Goal: Find specific page/section: Find specific page/section

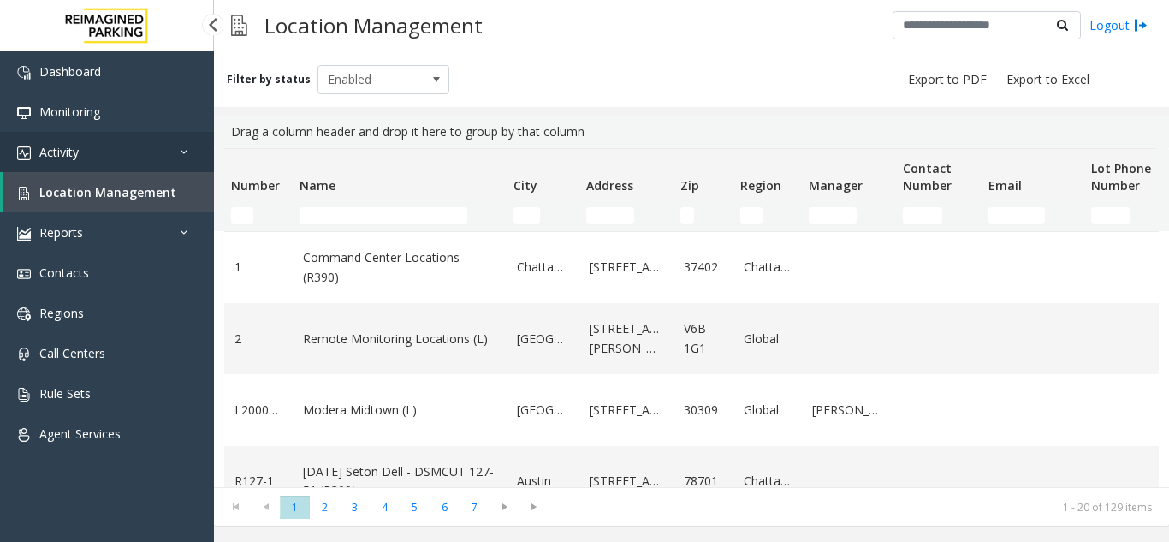
click at [115, 154] on link "Activity" at bounding box center [107, 152] width 214 height 40
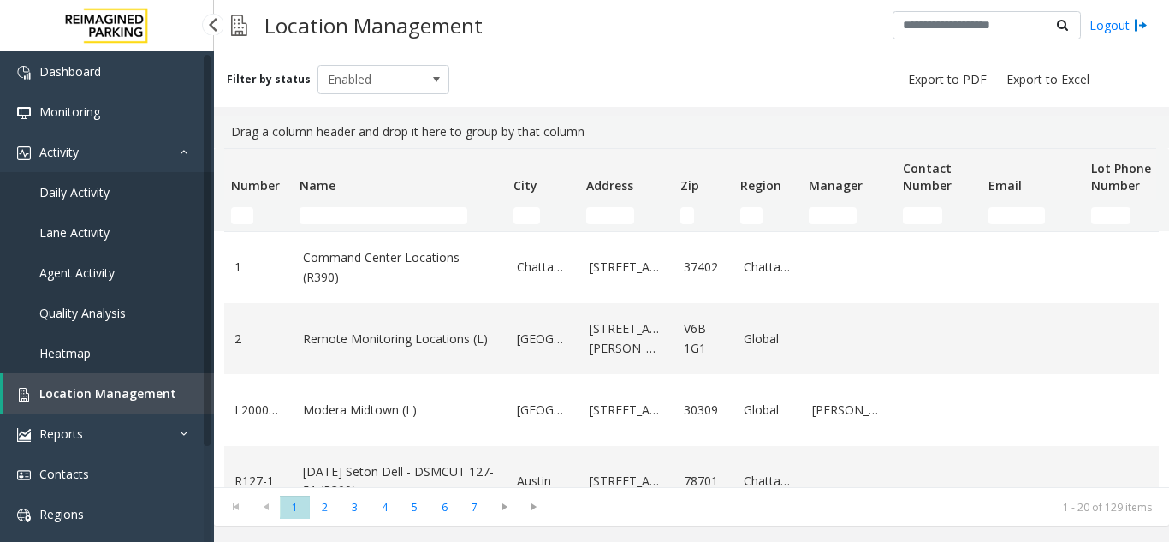
click at [104, 193] on span "Daily Activity" at bounding box center [74, 192] width 70 height 16
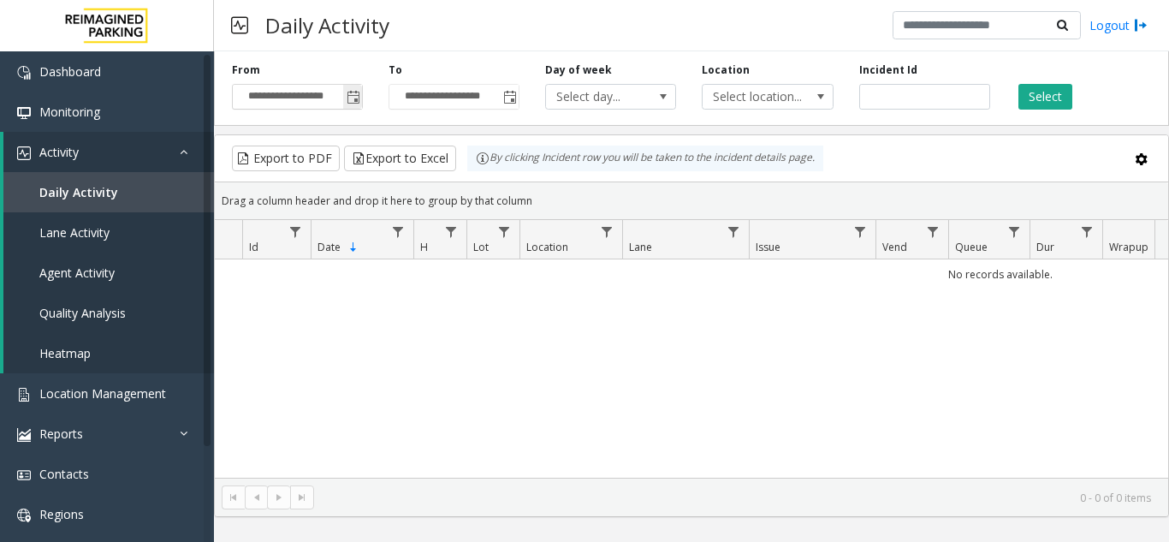
click at [354, 96] on span "Toggle popup" at bounding box center [354, 98] width 14 height 14
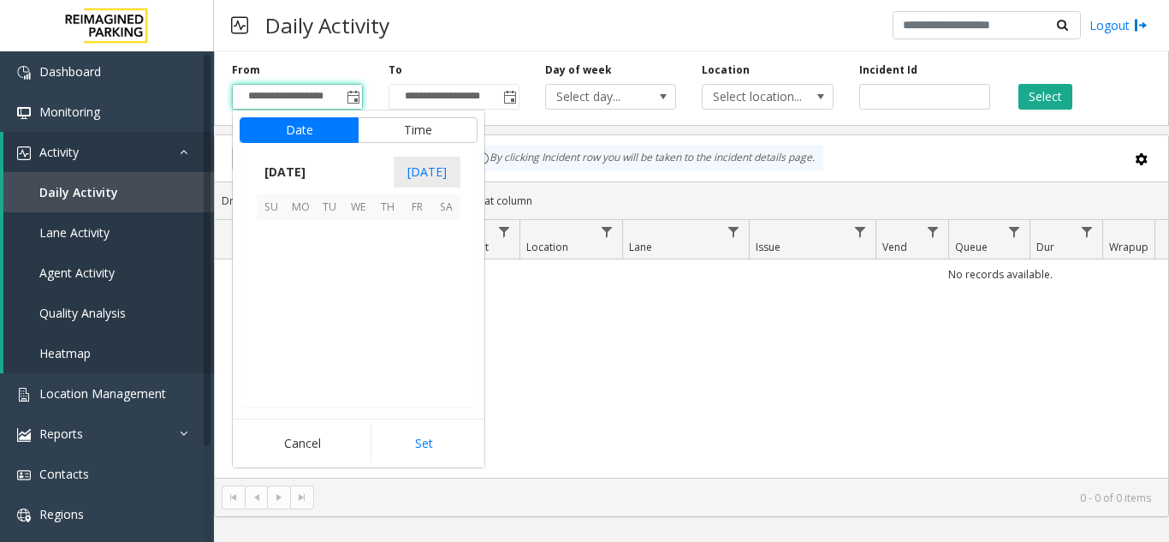
scroll to position [306905, 0]
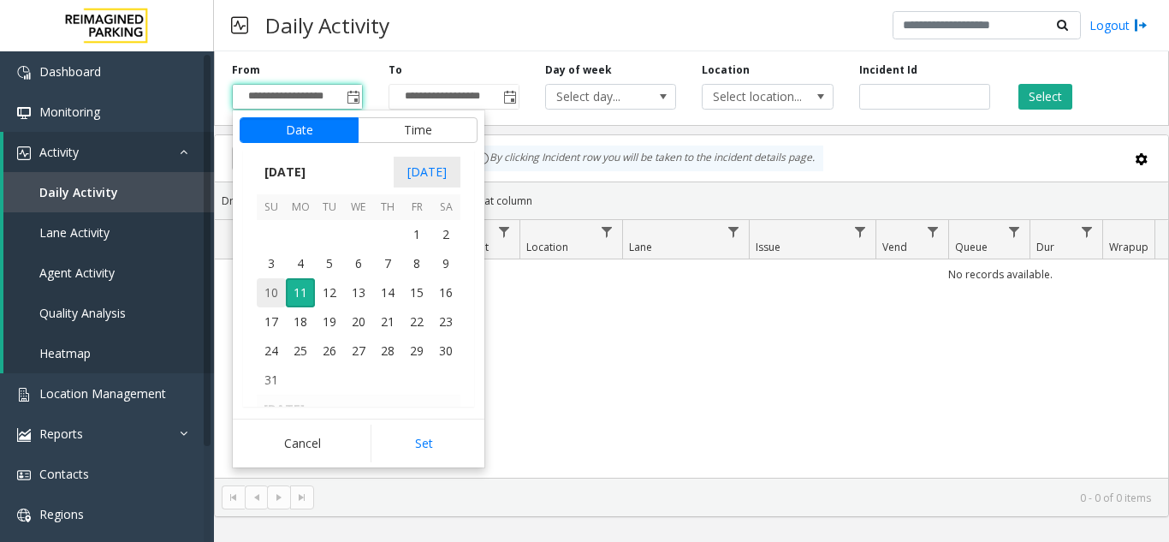
click at [277, 291] on span "10" at bounding box center [271, 292] width 29 height 29
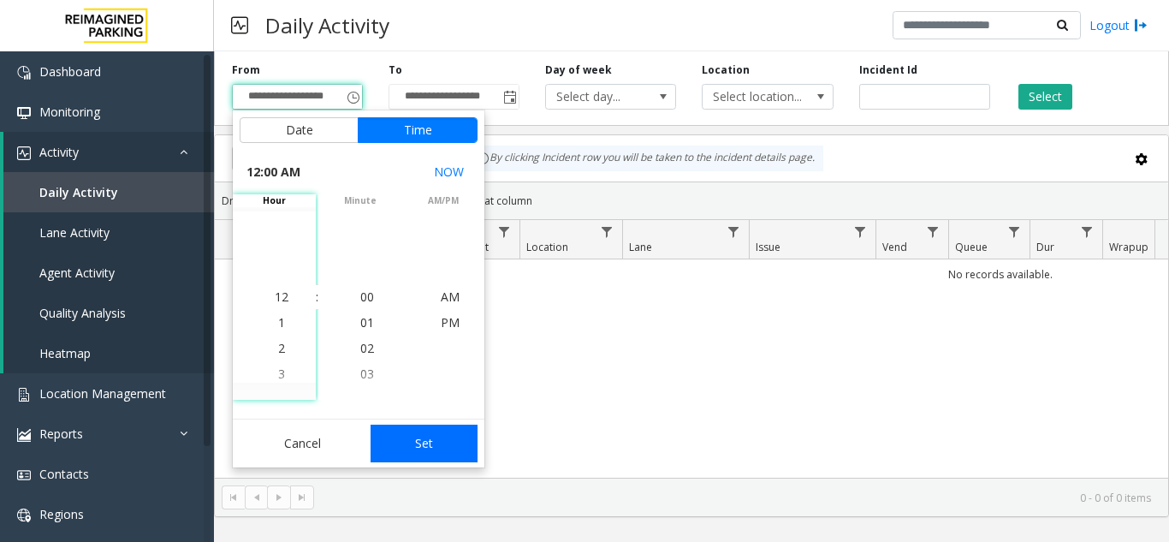
click at [401, 431] on button "Set" at bounding box center [425, 443] width 108 height 38
type input "**********"
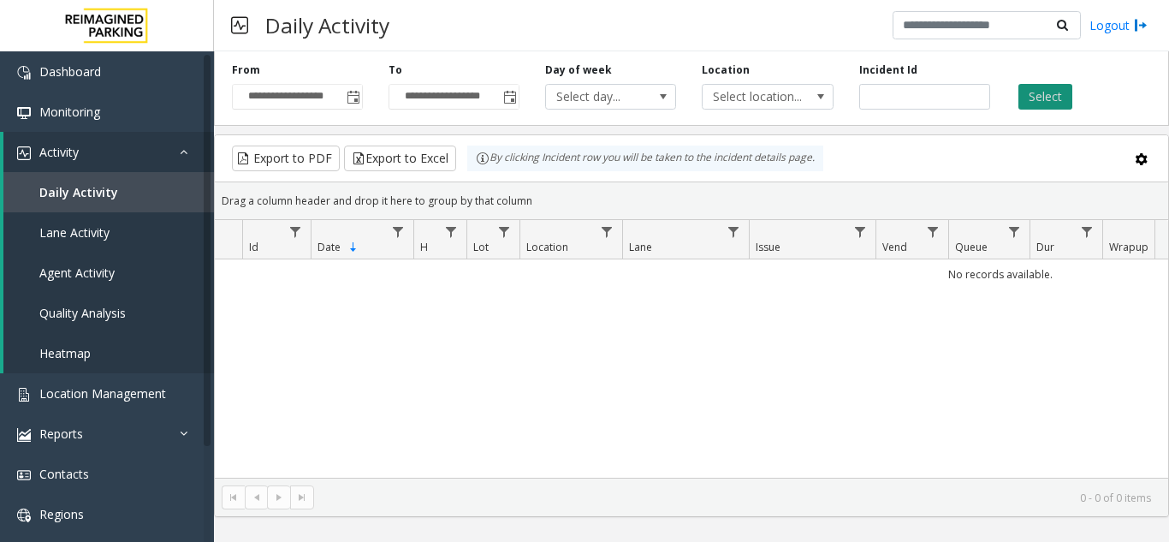
click at [1053, 96] on button "Select" at bounding box center [1045, 97] width 54 height 26
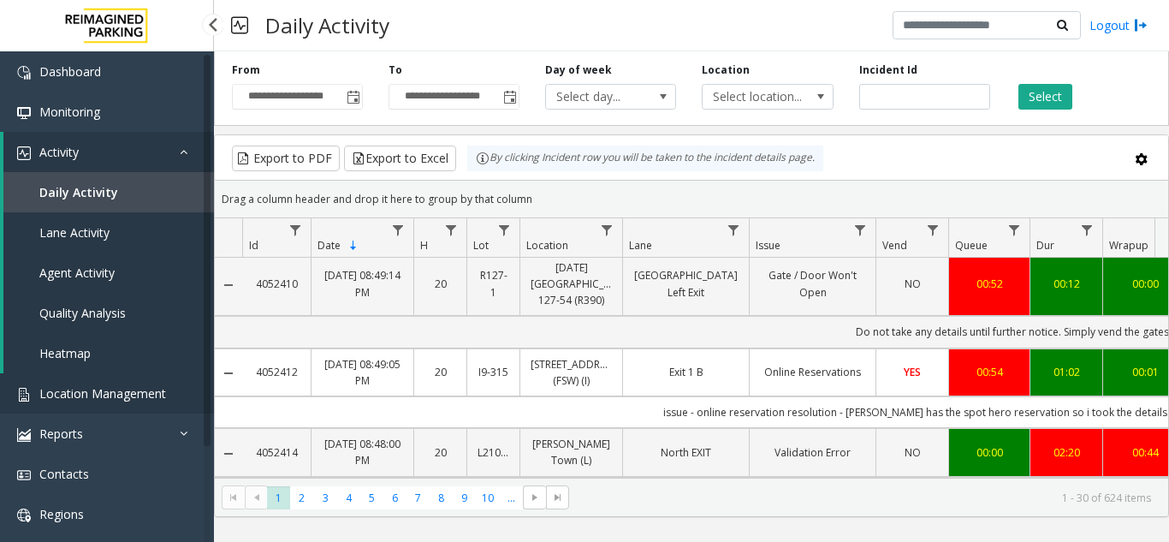
click at [130, 406] on link "Location Management" at bounding box center [107, 393] width 214 height 40
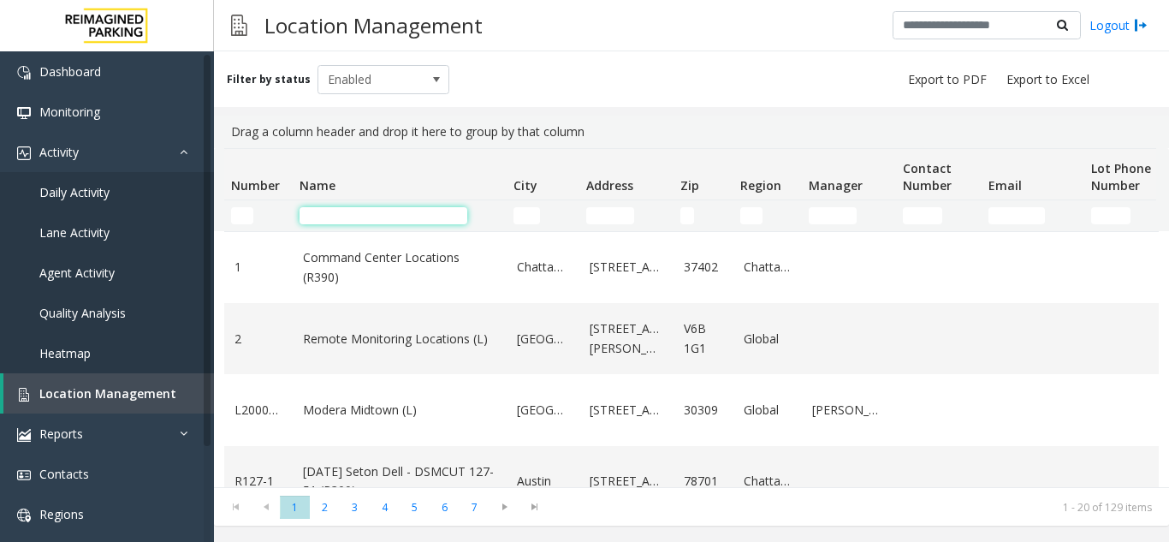
click at [341, 210] on input "Name Filter" at bounding box center [383, 215] width 168 height 17
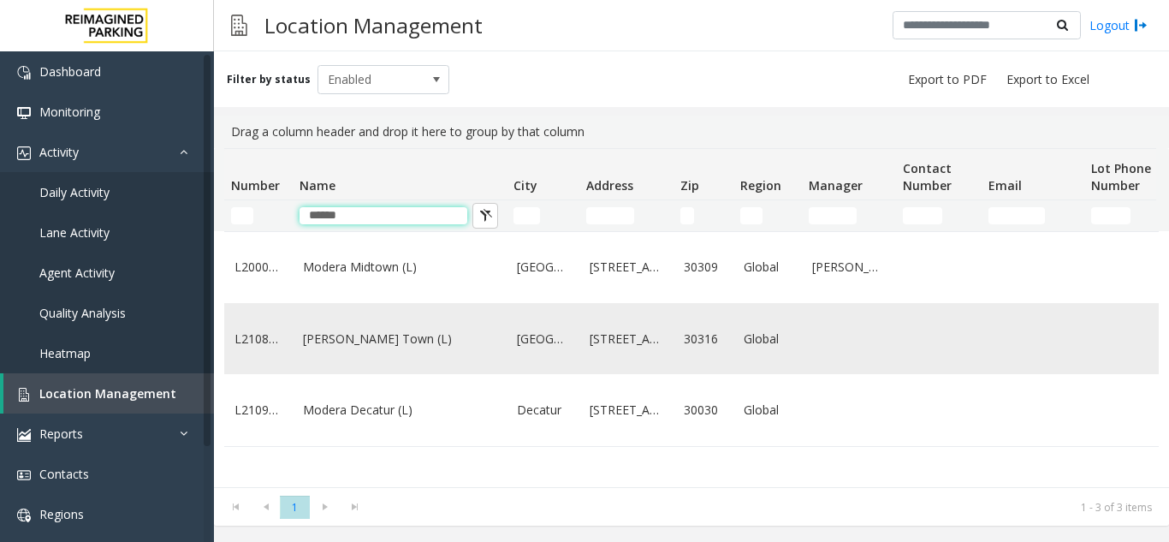
type input "******"
click at [365, 337] on td "Modera - Reynolds Town (L)" at bounding box center [400, 338] width 214 height 71
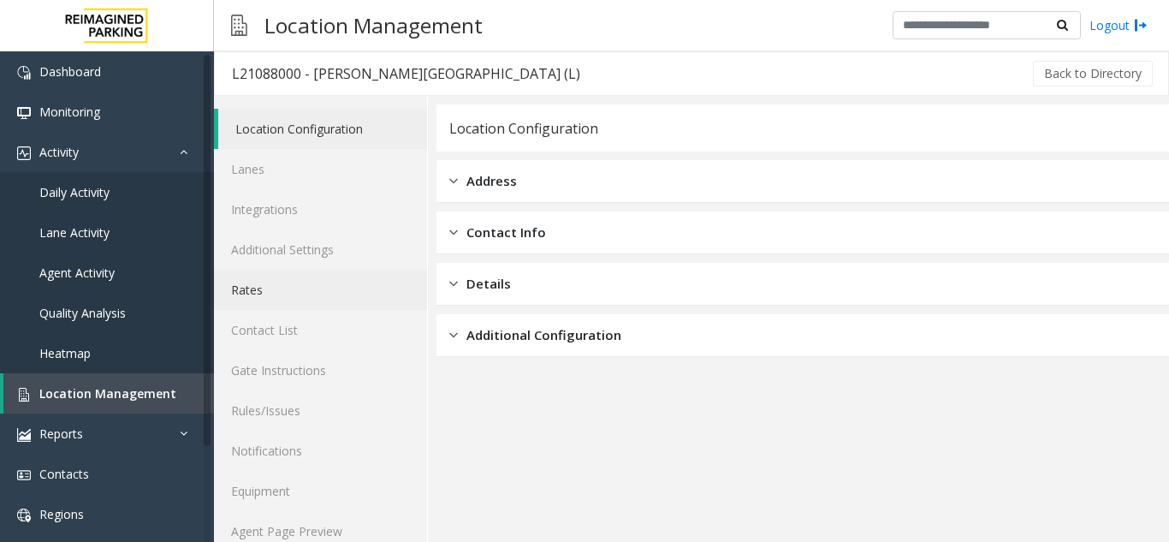
click at [282, 289] on link "Rates" at bounding box center [320, 290] width 213 height 40
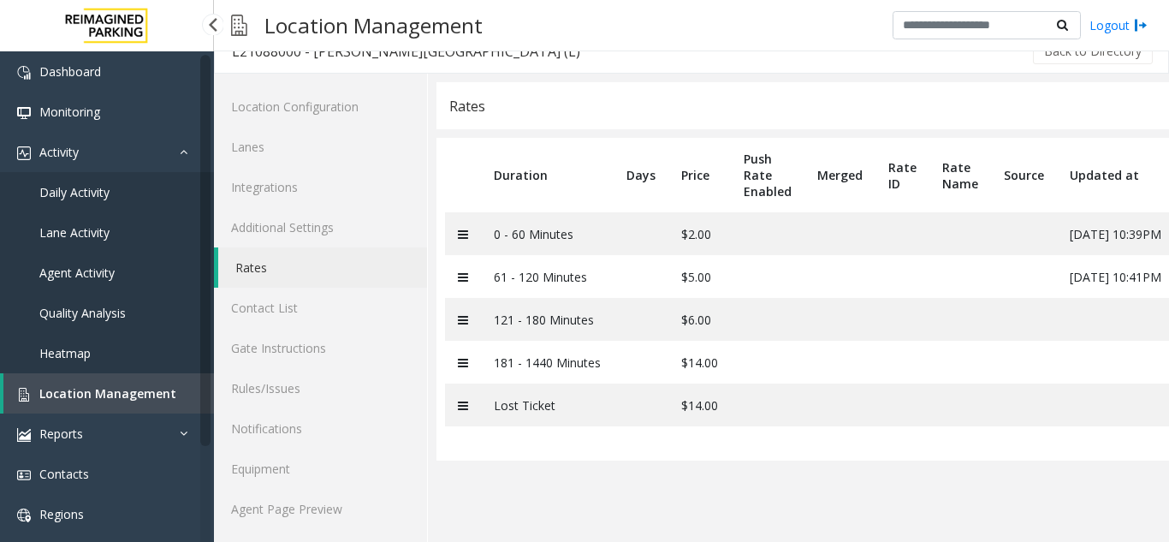
click at [136, 397] on span "Location Management" at bounding box center [107, 393] width 137 height 16
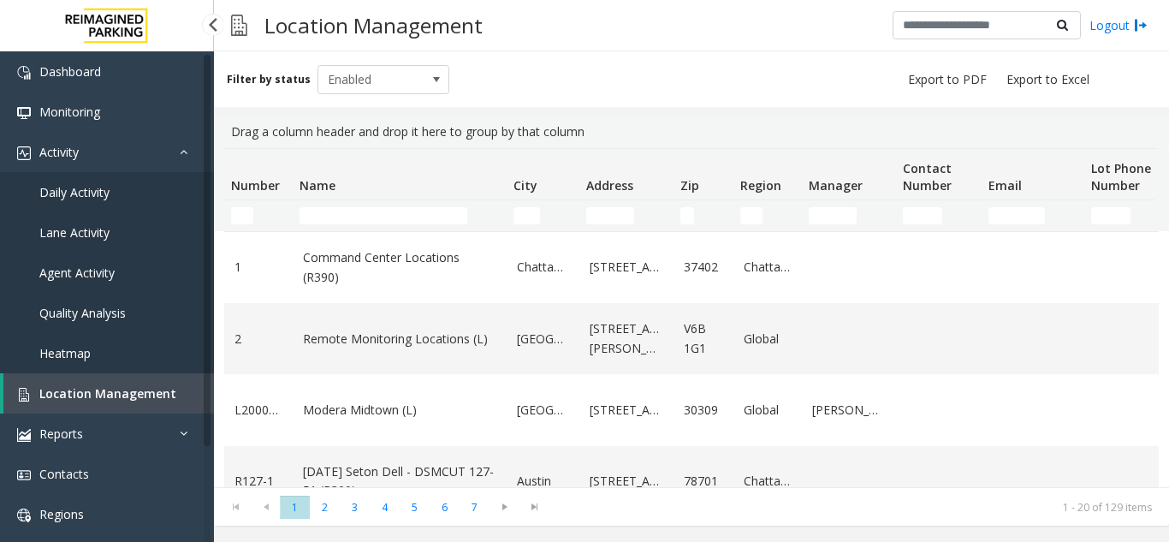
click at [155, 196] on link "Daily Activity" at bounding box center [107, 192] width 214 height 40
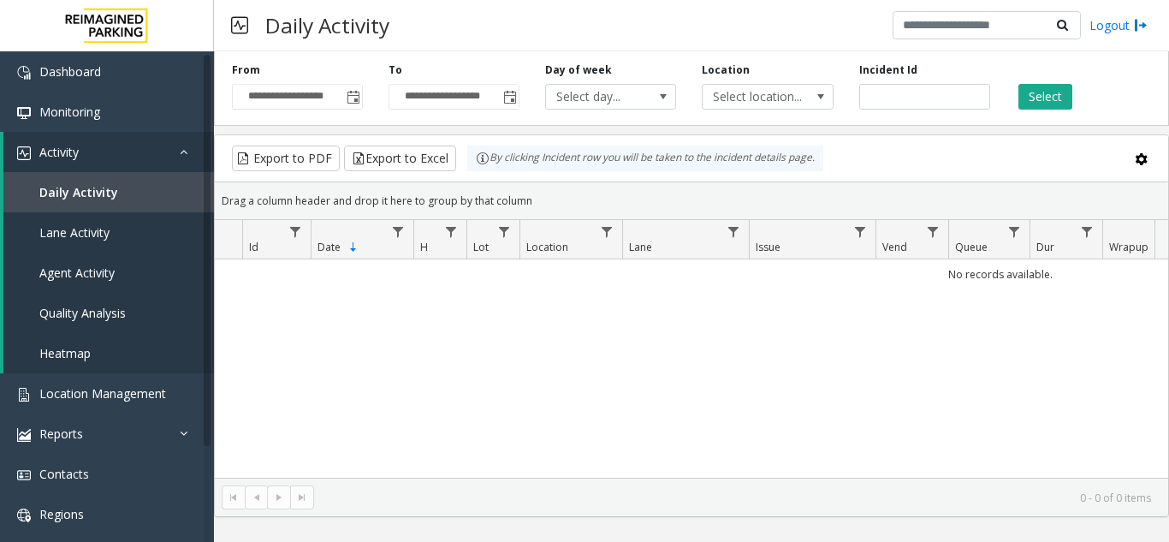
click at [353, 99] on span "Toggle popup" at bounding box center [354, 98] width 14 height 14
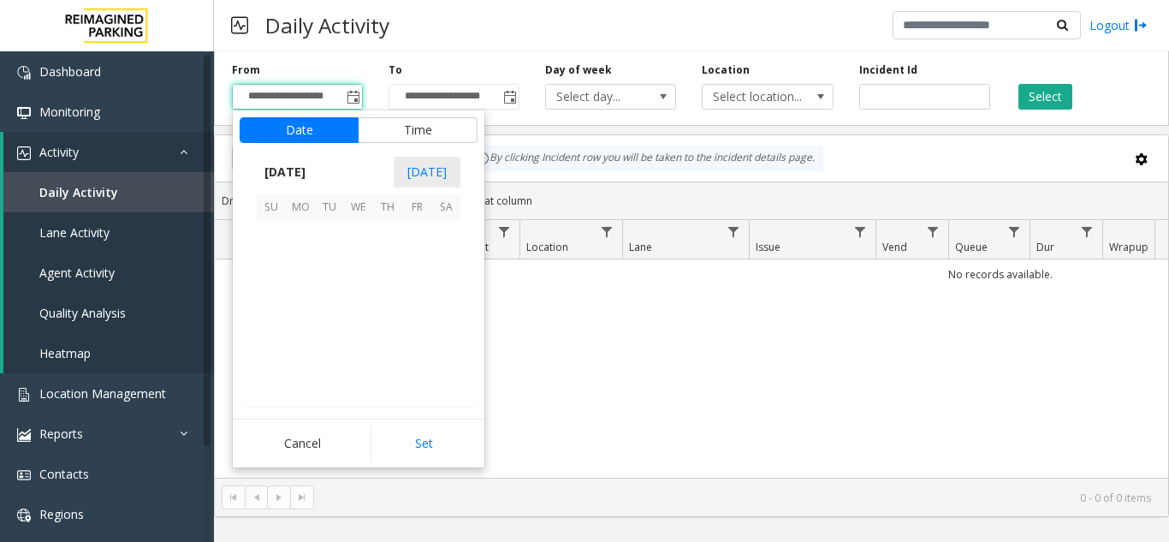
scroll to position [306905, 0]
click at [262, 286] on span "10" at bounding box center [271, 292] width 29 height 29
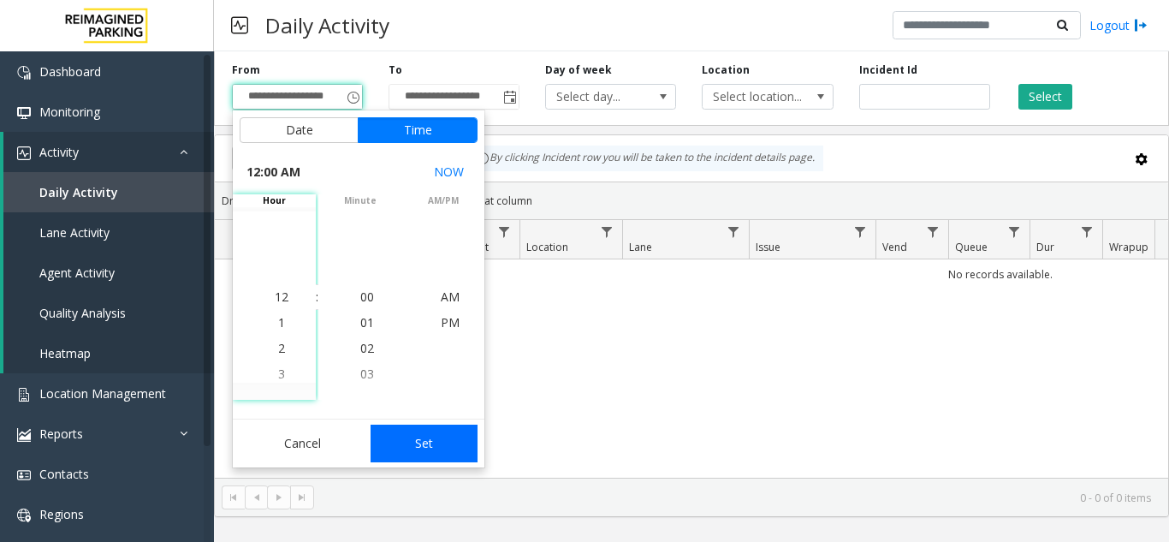
click at [416, 442] on button "Set" at bounding box center [425, 443] width 108 height 38
type input "**********"
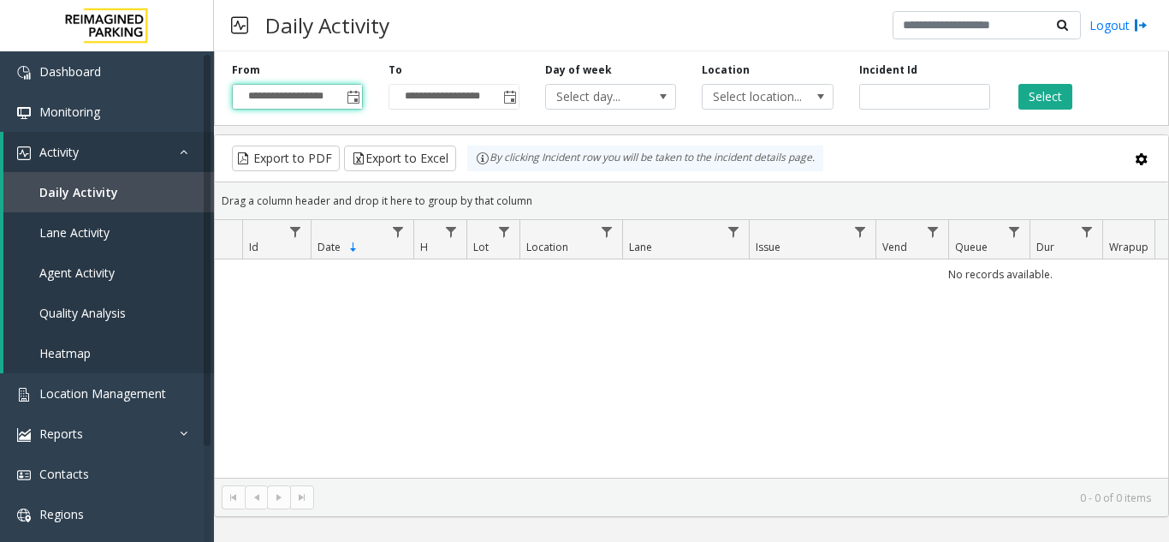
click at [1065, 74] on div "Select" at bounding box center [1081, 85] width 157 height 47
click at [1060, 92] on button "Select" at bounding box center [1045, 97] width 54 height 26
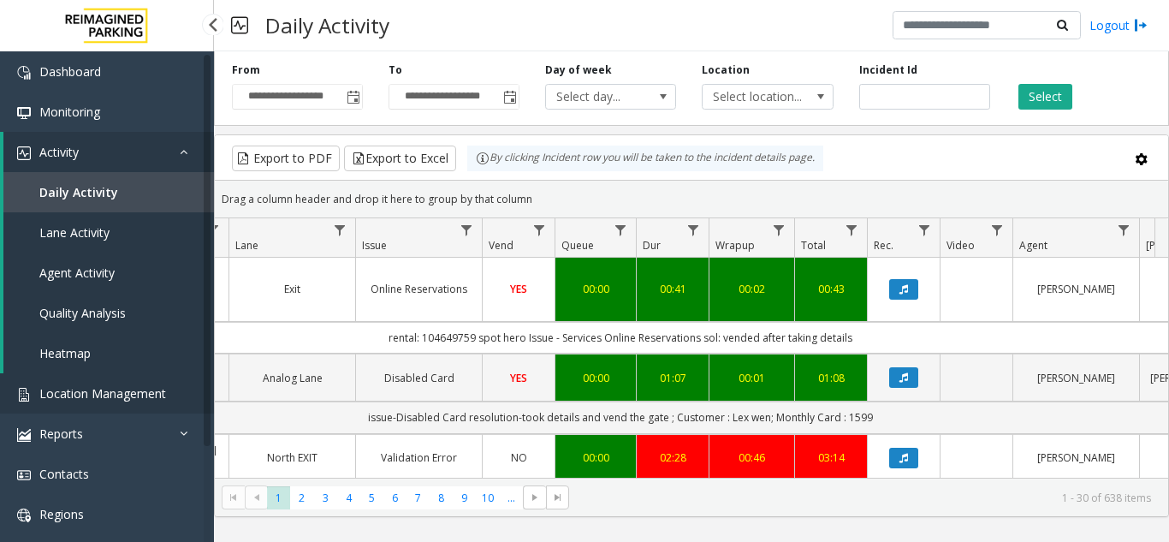
click at [112, 384] on link "Location Management" at bounding box center [107, 393] width 214 height 40
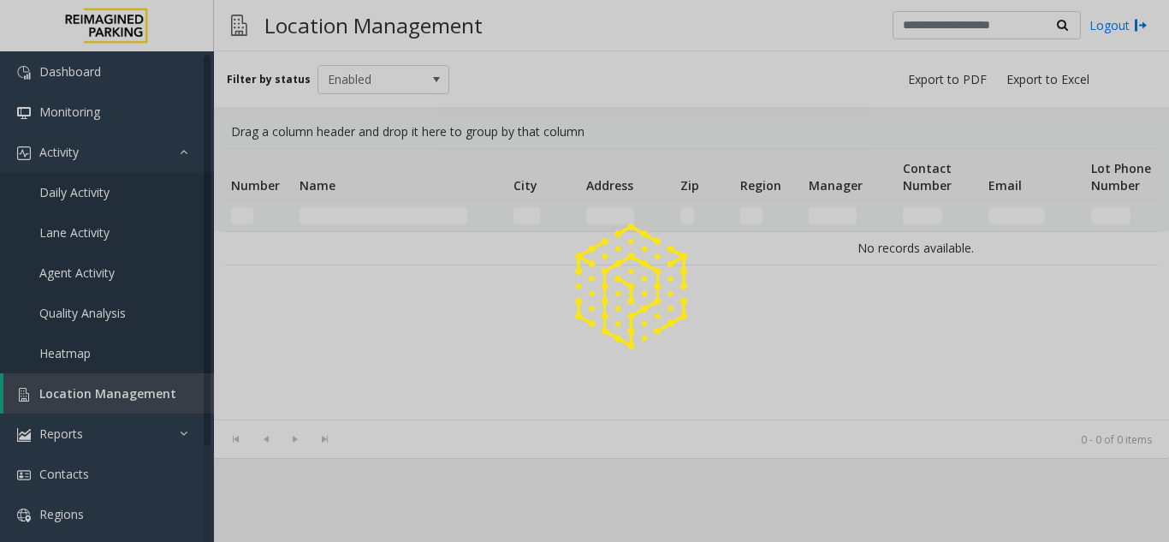
click at [112, 384] on div at bounding box center [584, 271] width 1169 height 542
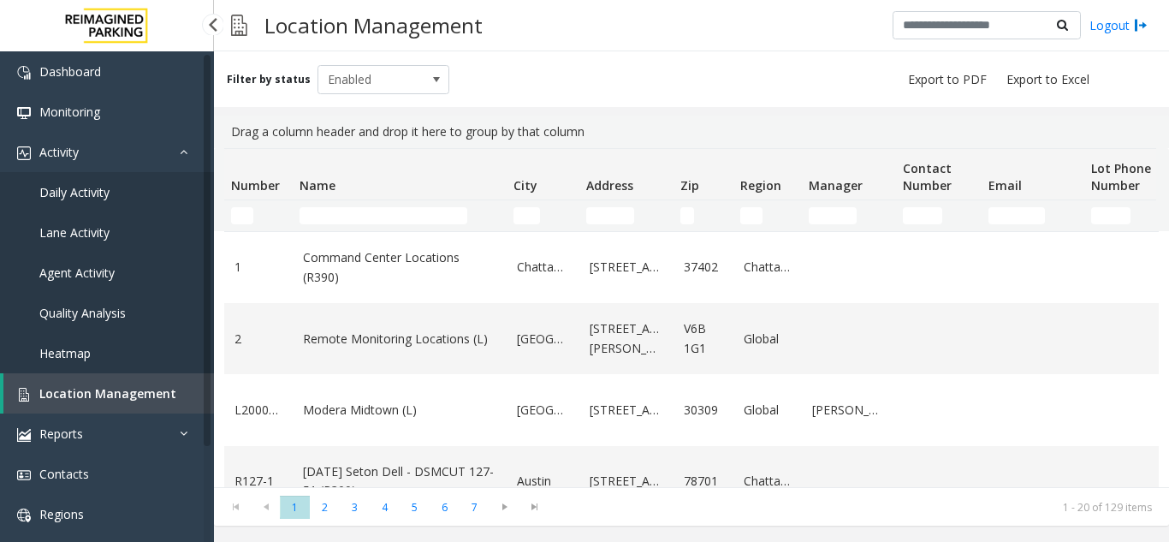
click at [129, 205] on link "Daily Activity" at bounding box center [107, 192] width 214 height 40
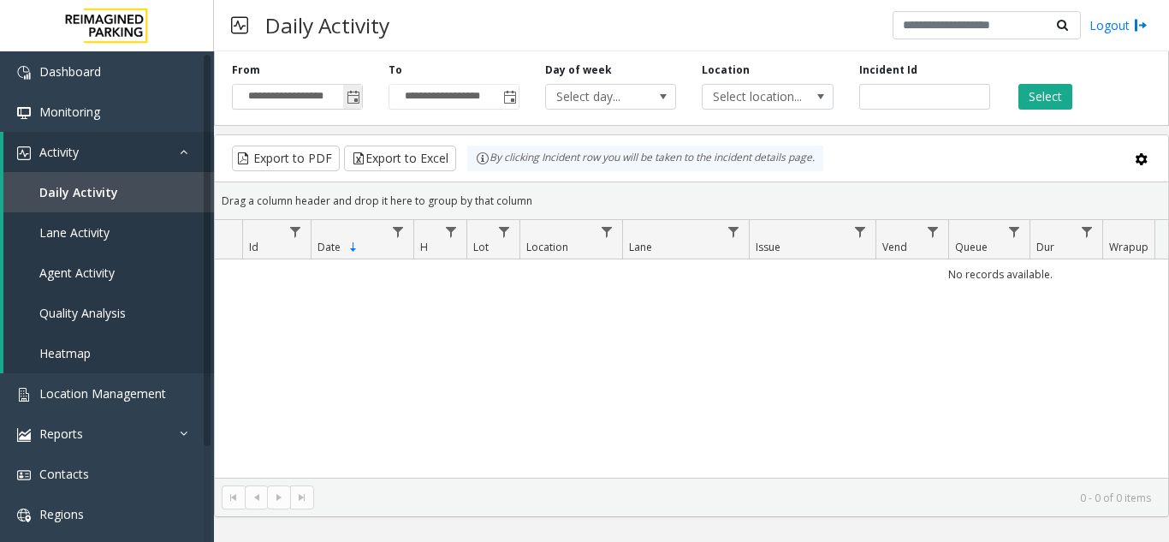
click at [353, 107] on span "Toggle popup" at bounding box center [352, 96] width 19 height 27
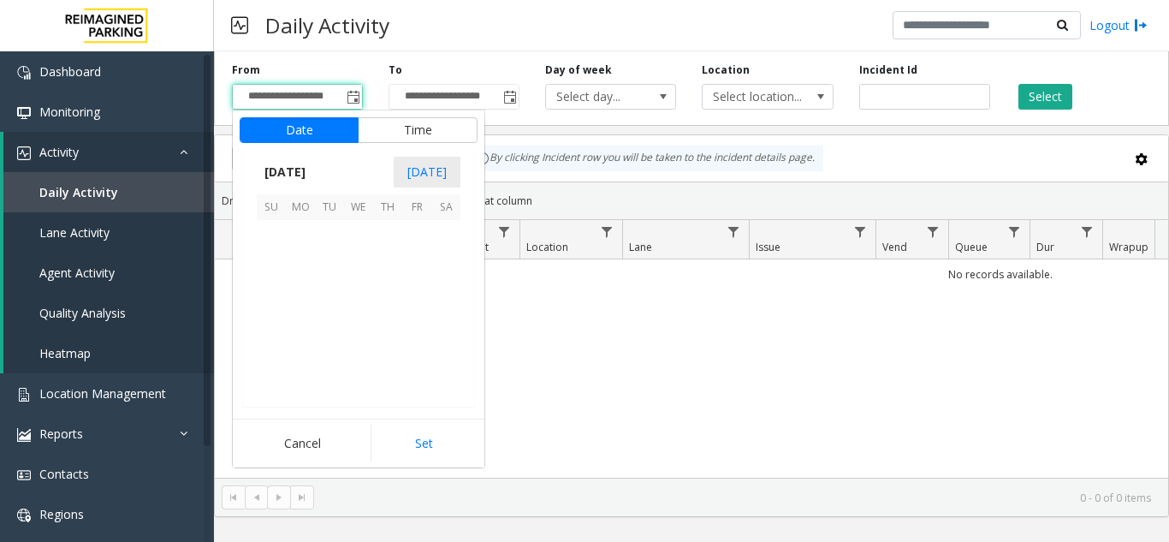
scroll to position [306905, 0]
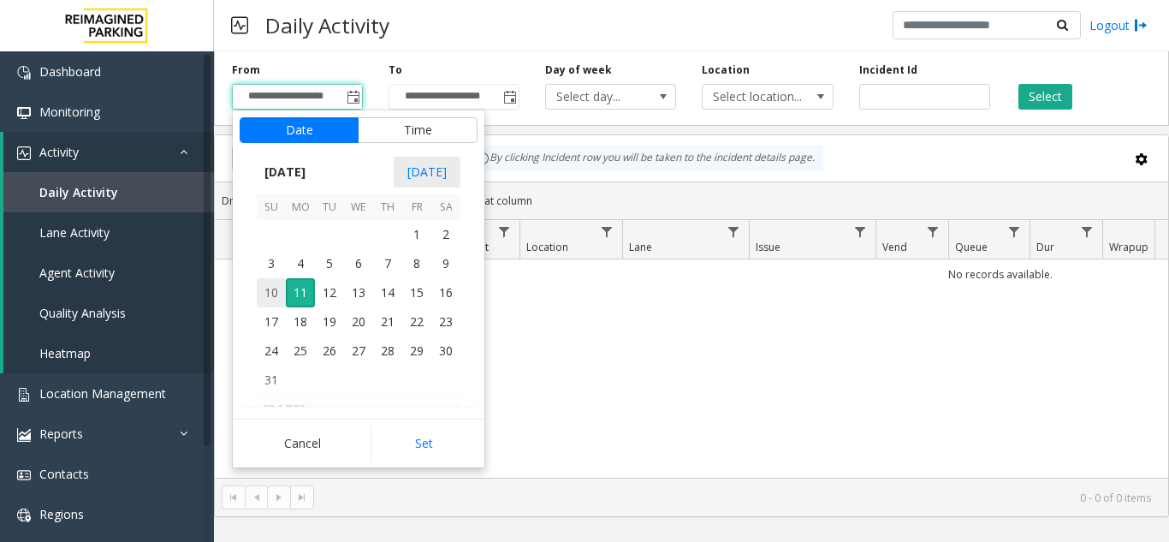
click at [268, 294] on span "10" at bounding box center [271, 292] width 29 height 29
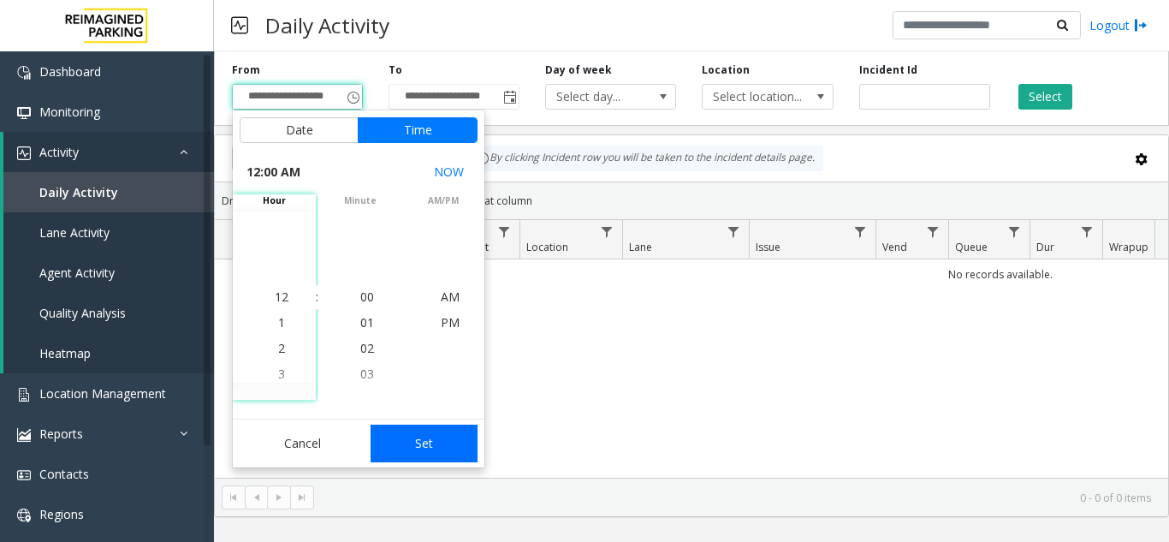
click at [412, 442] on button "Set" at bounding box center [425, 443] width 108 height 38
type input "**********"
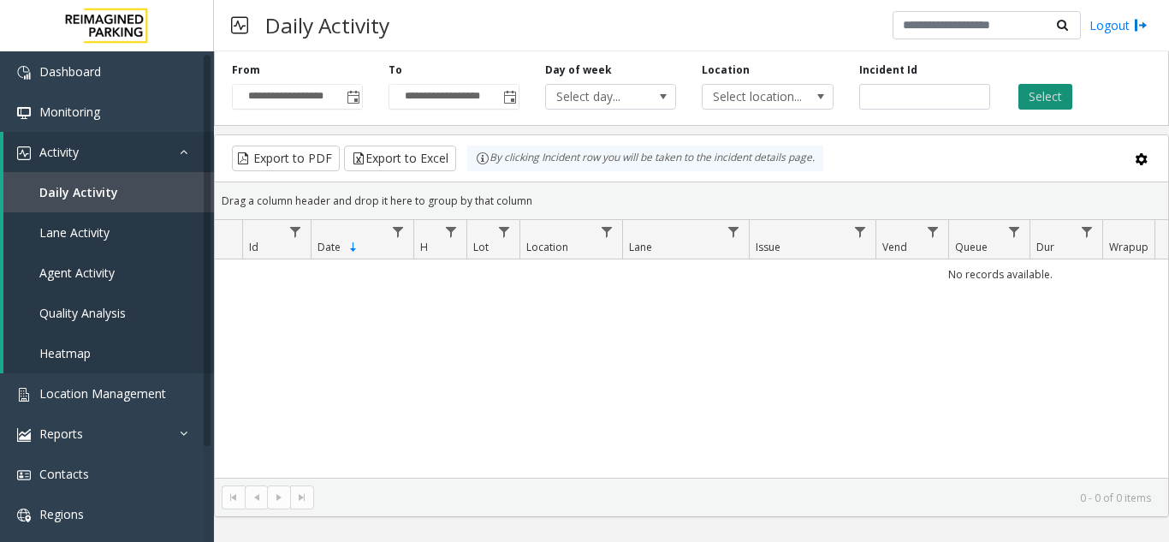
click at [1030, 92] on button "Select" at bounding box center [1045, 97] width 54 height 26
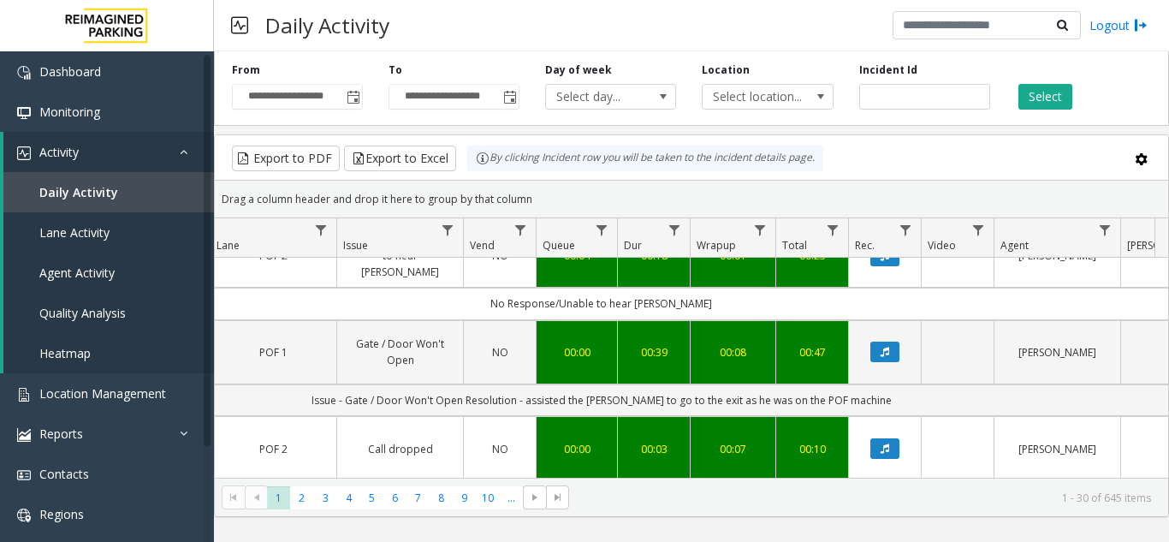
scroll to position [257, 412]
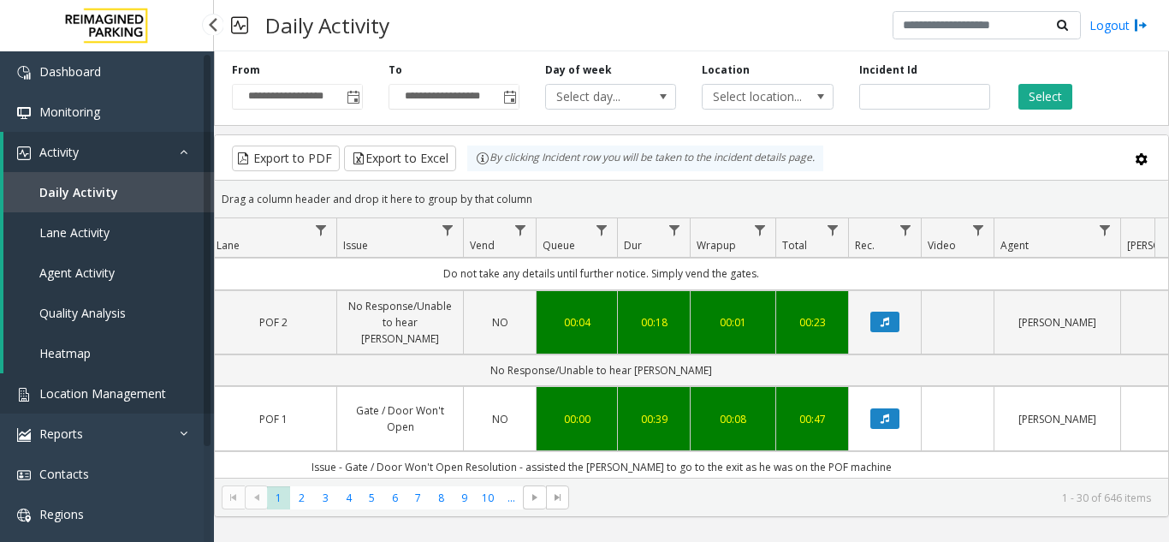
click at [148, 399] on span "Location Management" at bounding box center [102, 393] width 127 height 16
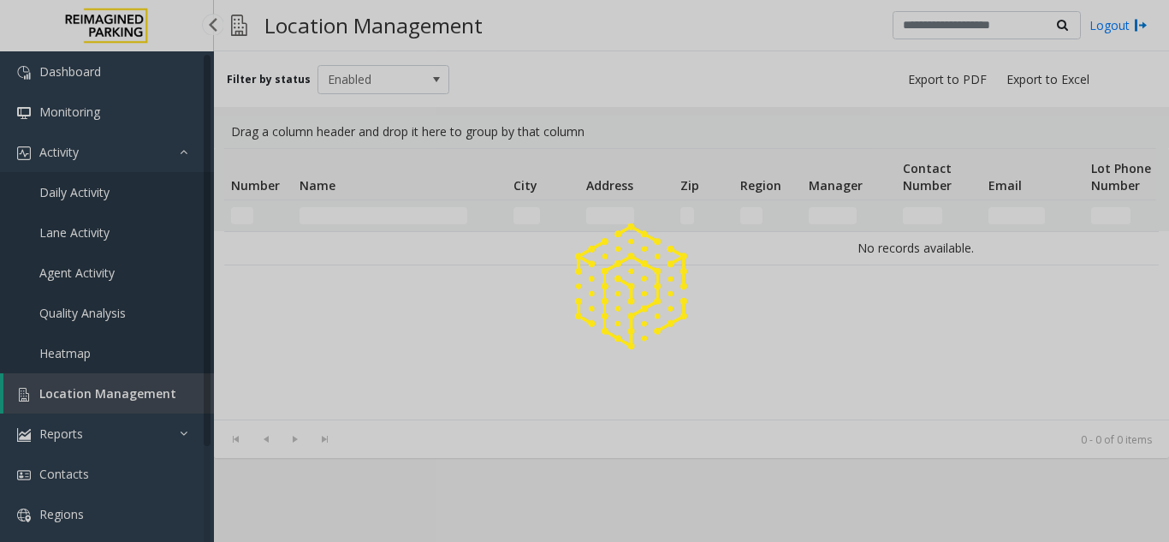
click at [148, 399] on div at bounding box center [584, 271] width 1169 height 542
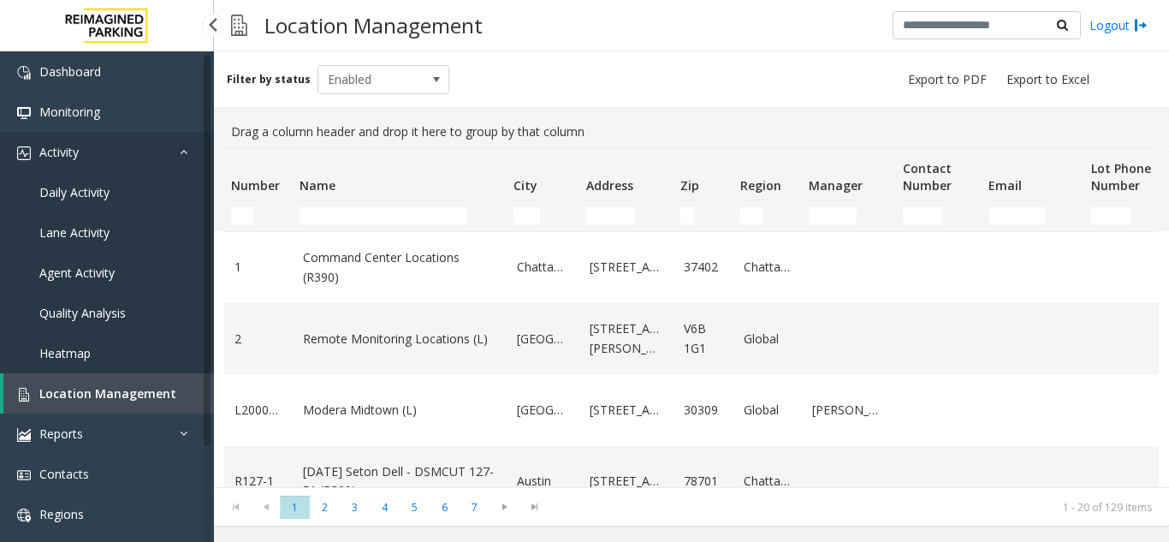
click at [159, 169] on link "Activity" at bounding box center [107, 152] width 214 height 40
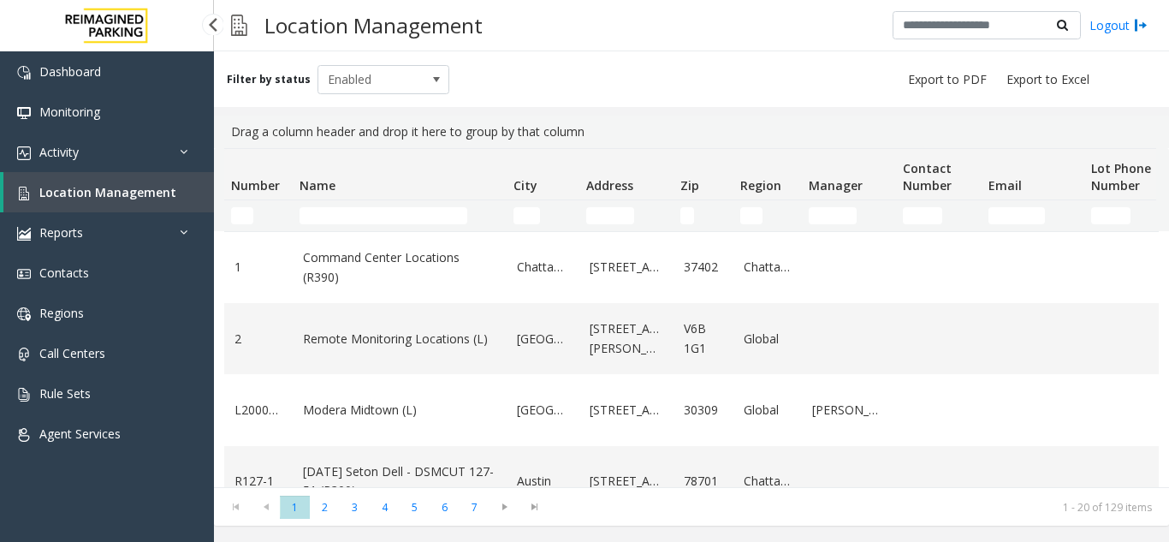
click at [145, 187] on span "Location Management" at bounding box center [107, 192] width 137 height 16
click at [159, 164] on link "Activity" at bounding box center [107, 152] width 214 height 40
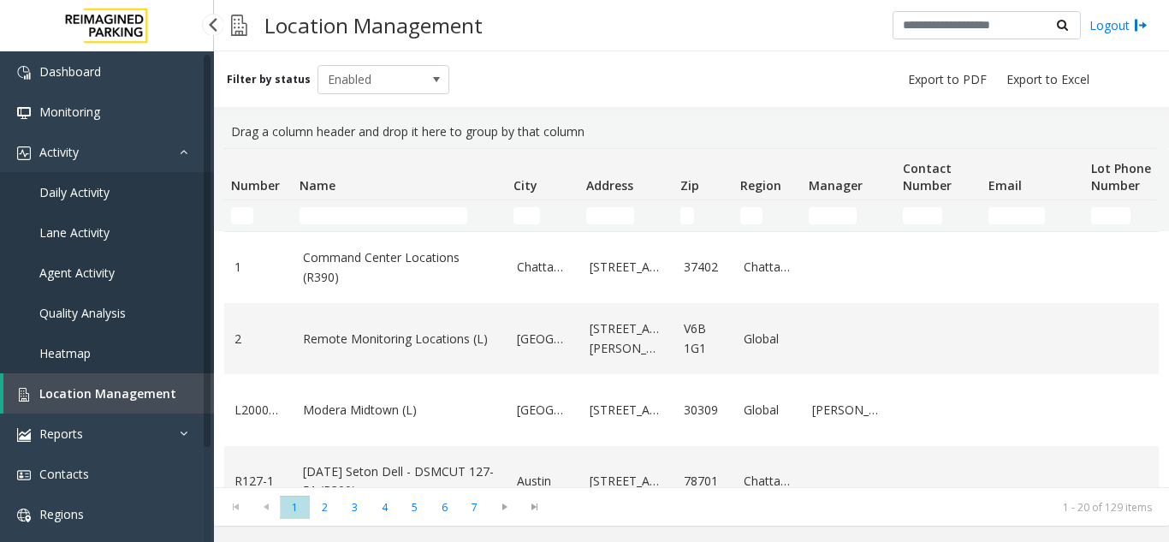
click at [145, 186] on link "Daily Activity" at bounding box center [107, 192] width 214 height 40
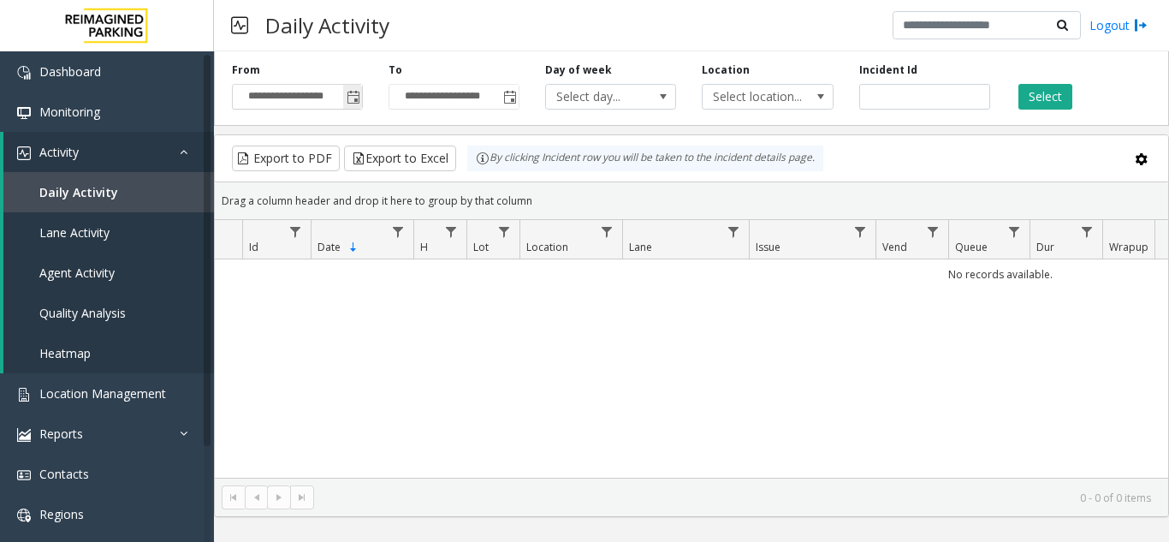
click at [354, 92] on span "Toggle popup" at bounding box center [354, 98] width 14 height 14
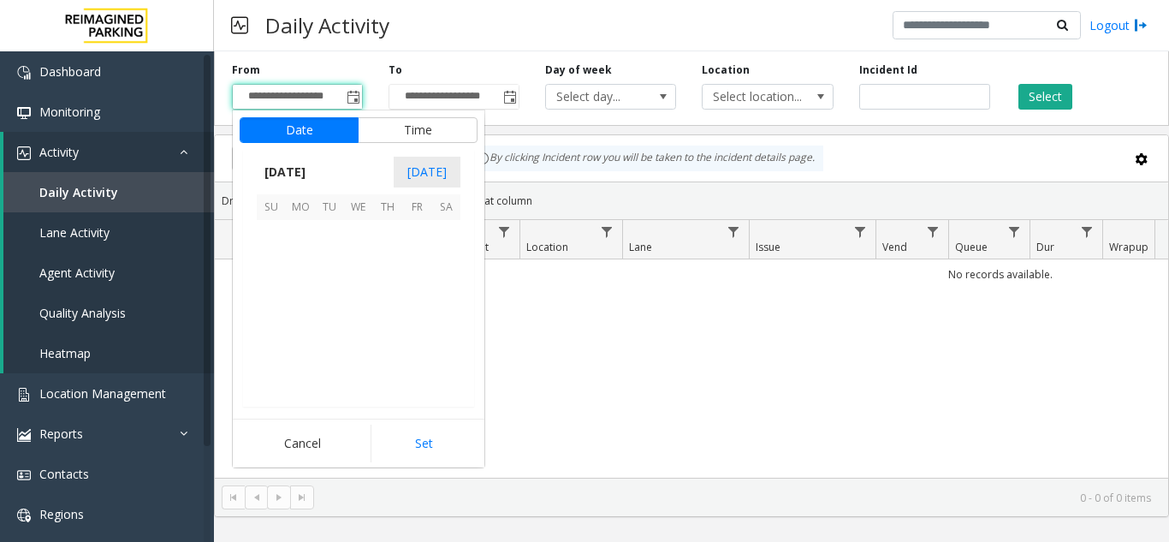
scroll to position [306905, 0]
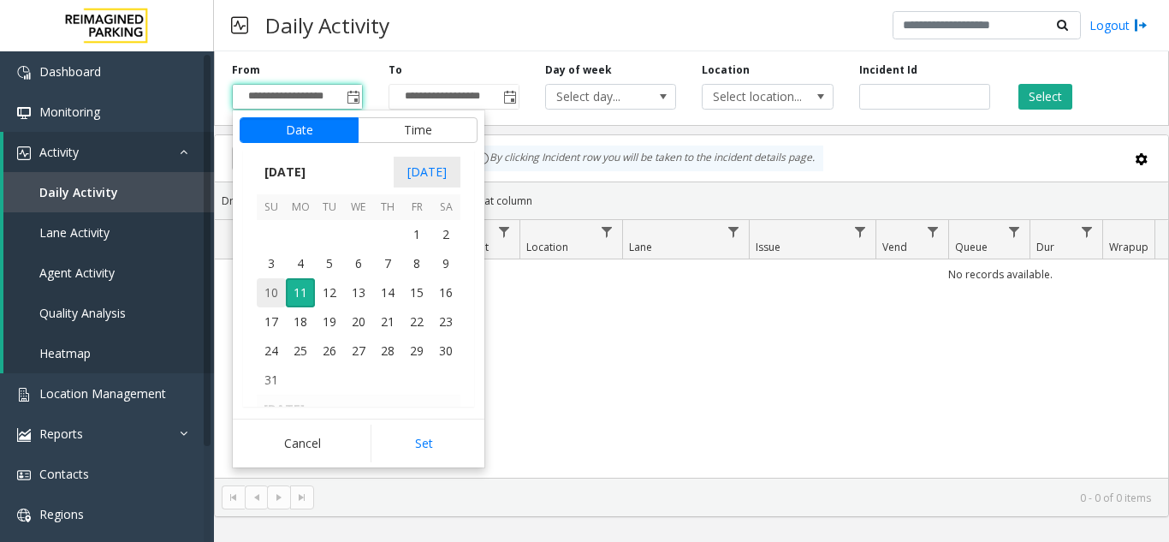
click at [284, 295] on span "10" at bounding box center [271, 292] width 29 height 29
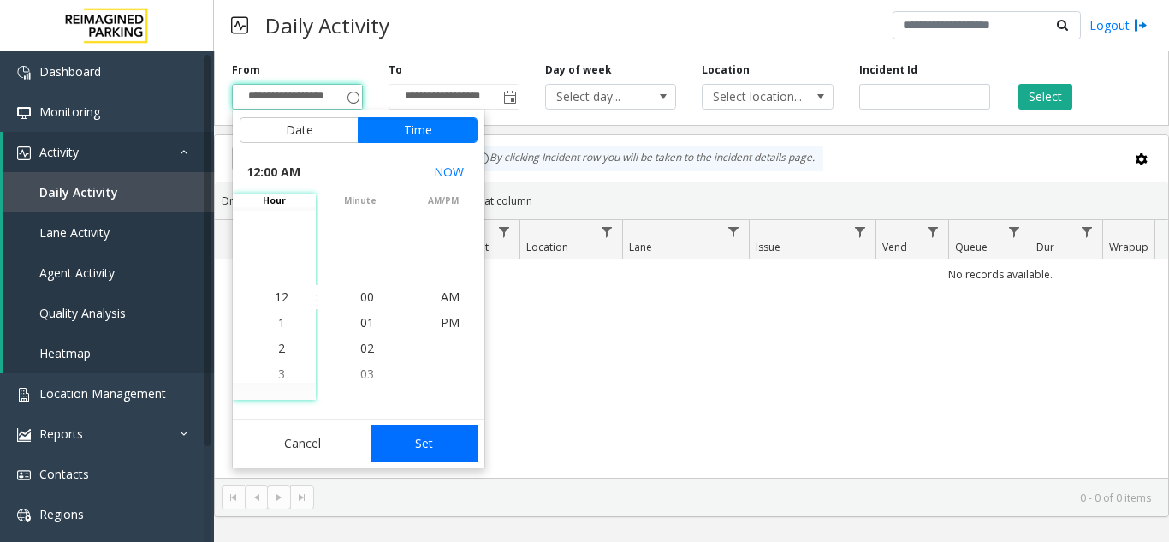
click at [418, 441] on button "Set" at bounding box center [425, 443] width 108 height 38
type input "**********"
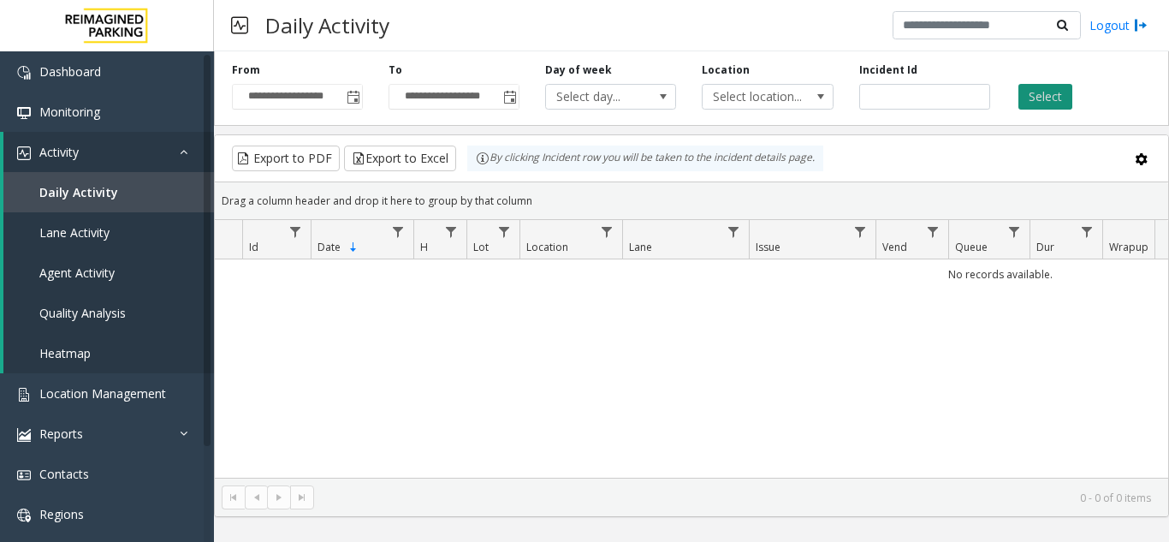
click at [1035, 101] on button "Select" at bounding box center [1045, 97] width 54 height 26
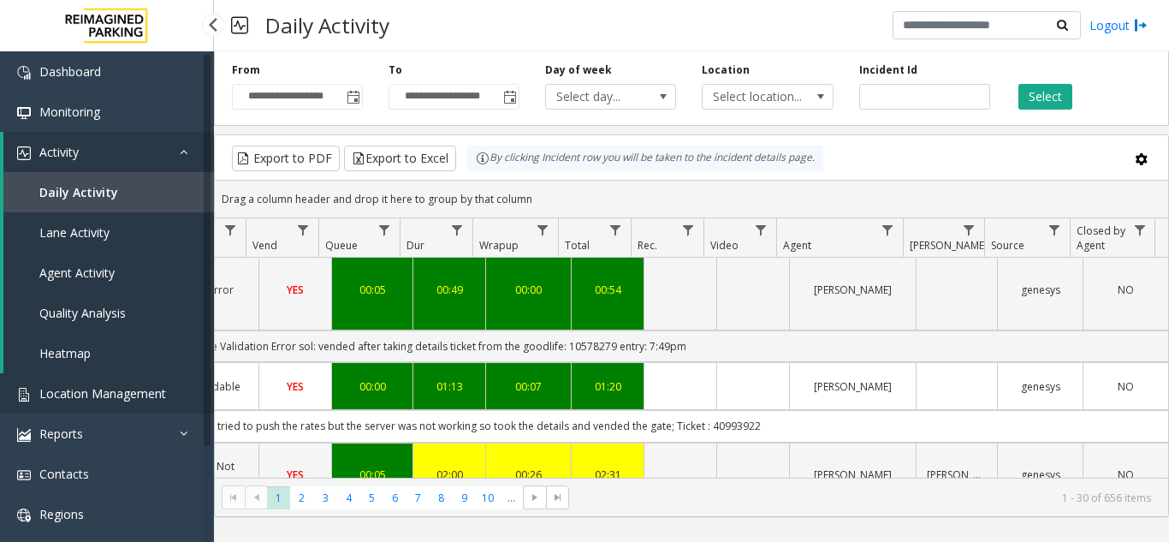
scroll to position [86, 630]
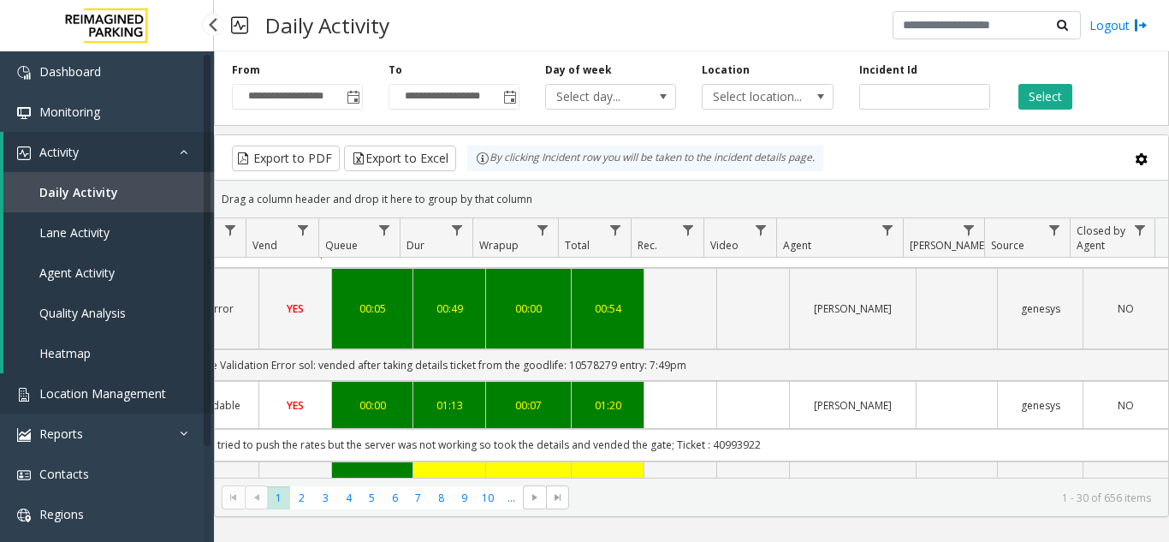
click at [143, 381] on link "Location Management" at bounding box center [107, 393] width 214 height 40
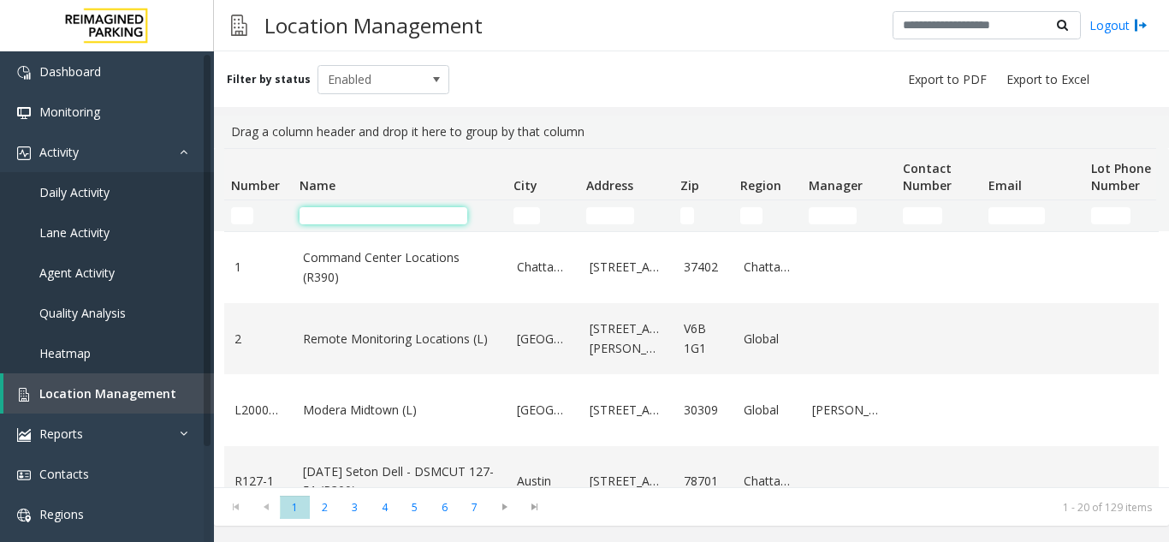
click at [347, 218] on input "Name Filter" at bounding box center [383, 215] width 168 height 17
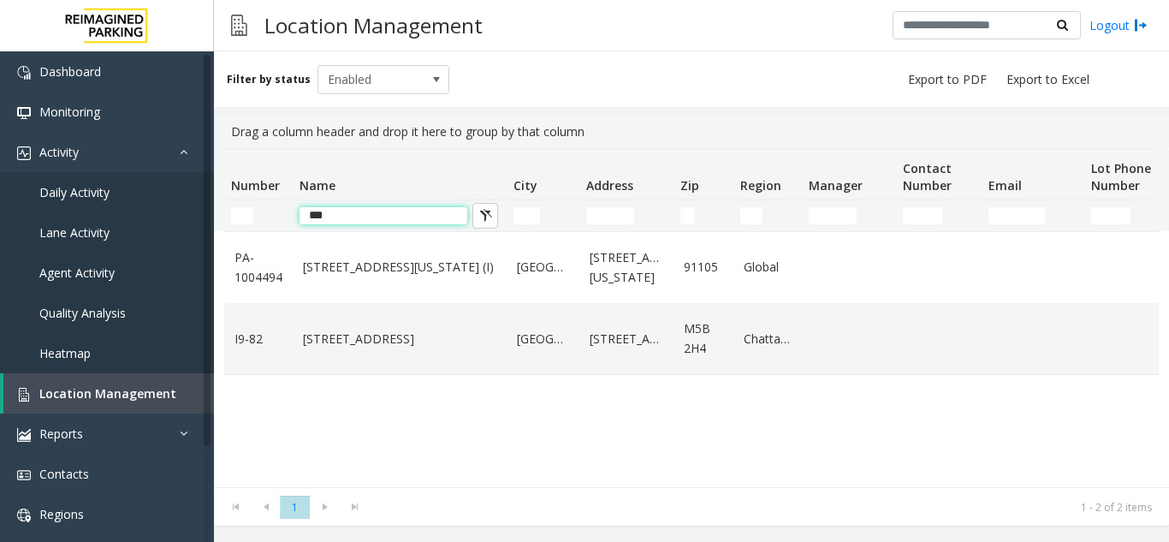
type input "***"
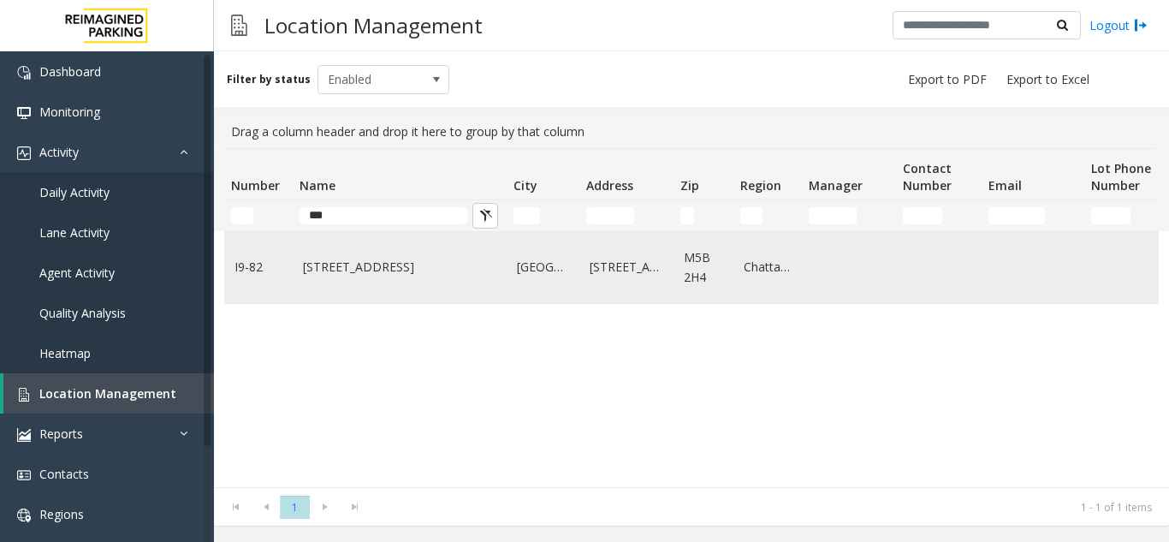
click at [377, 294] on td "777 Bay St. (I)" at bounding box center [400, 267] width 214 height 71
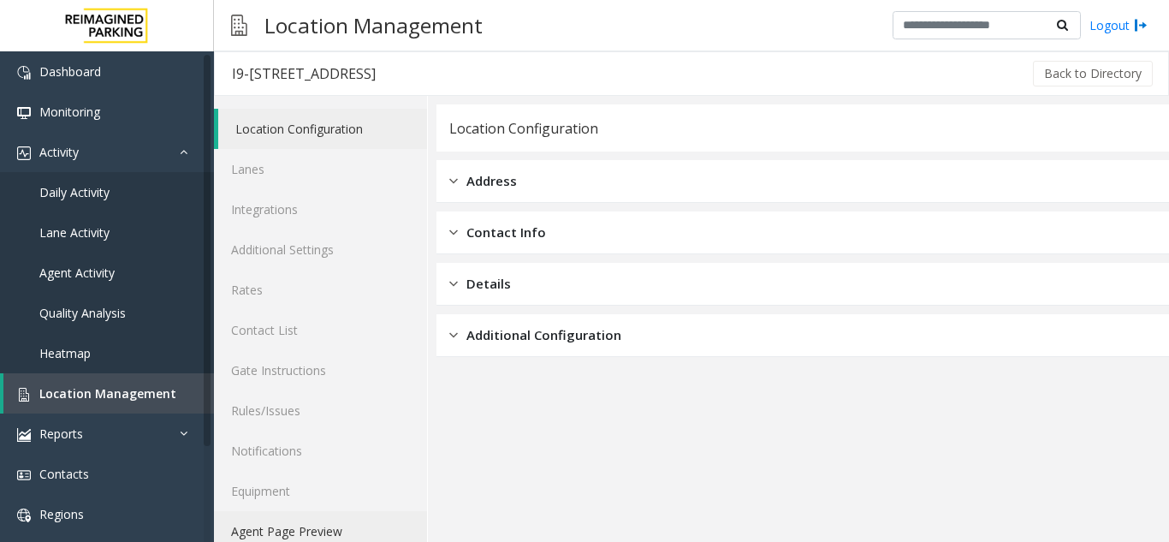
click at [332, 538] on link "Agent Page Preview" at bounding box center [320, 531] width 213 height 40
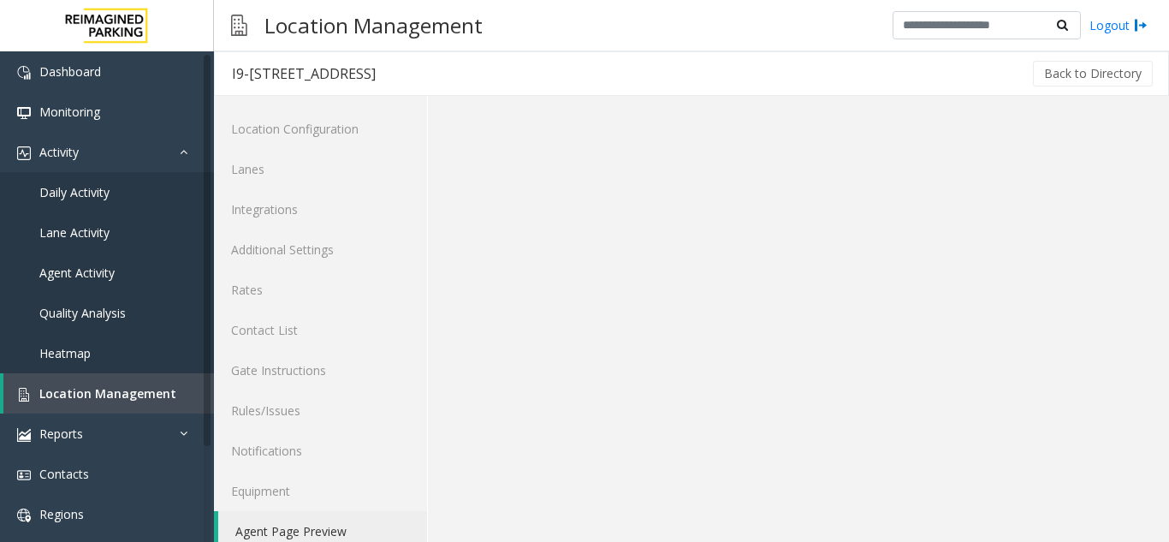
click at [332, 538] on link "Agent Page Preview" at bounding box center [322, 531] width 209 height 40
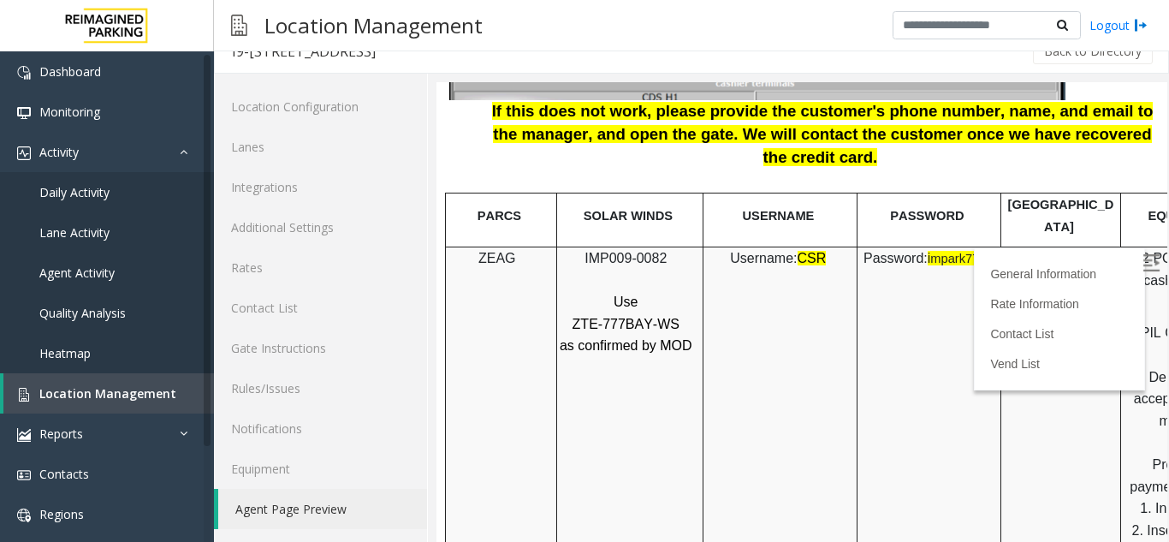
scroll to position [2139, 0]
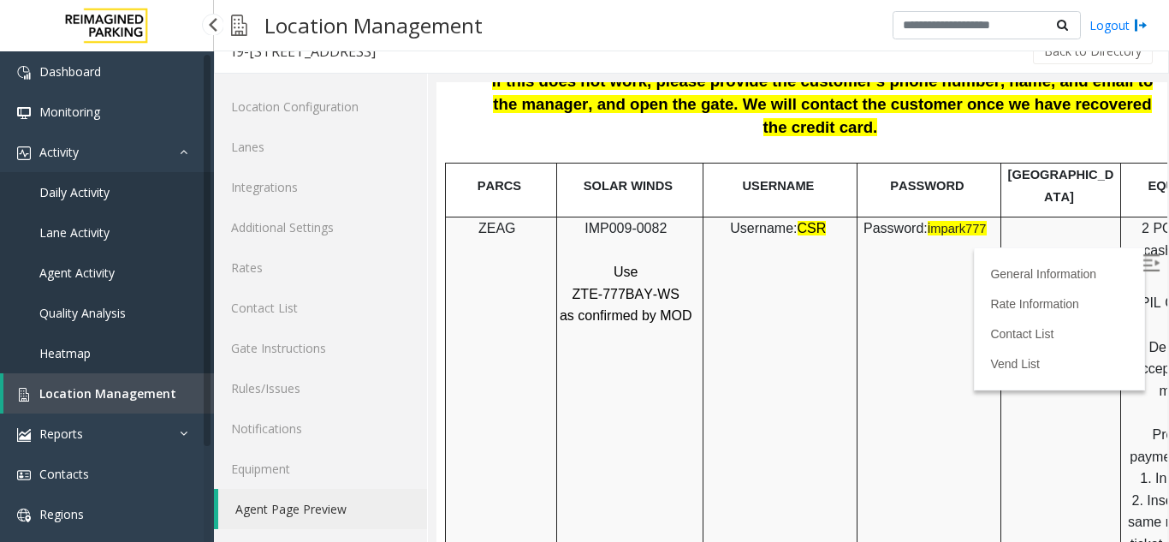
click at [150, 375] on link "Location Management" at bounding box center [108, 393] width 210 height 40
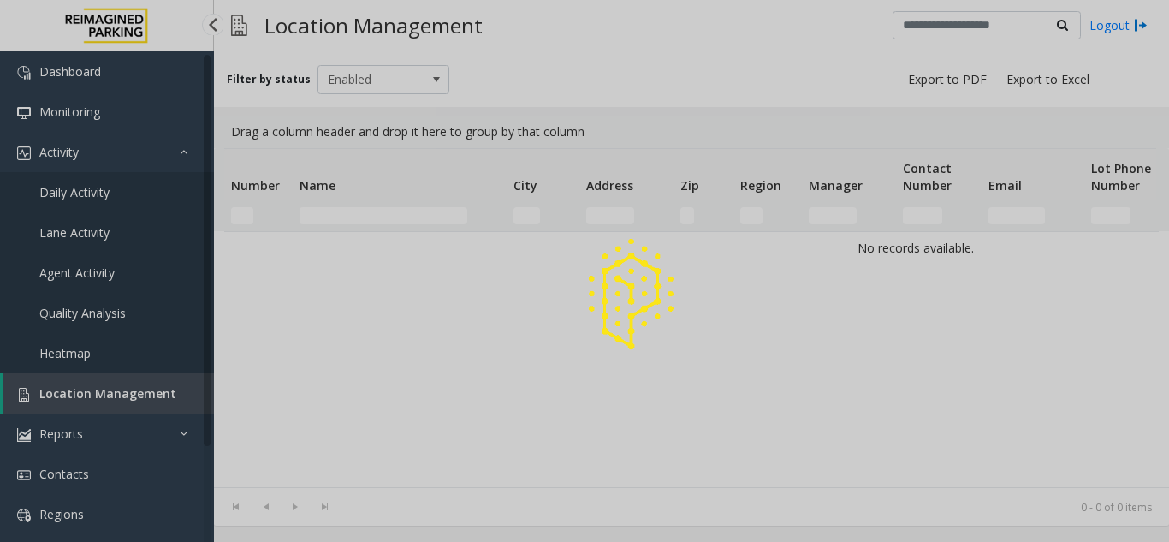
click at [150, 375] on div at bounding box center [584, 271] width 1169 height 542
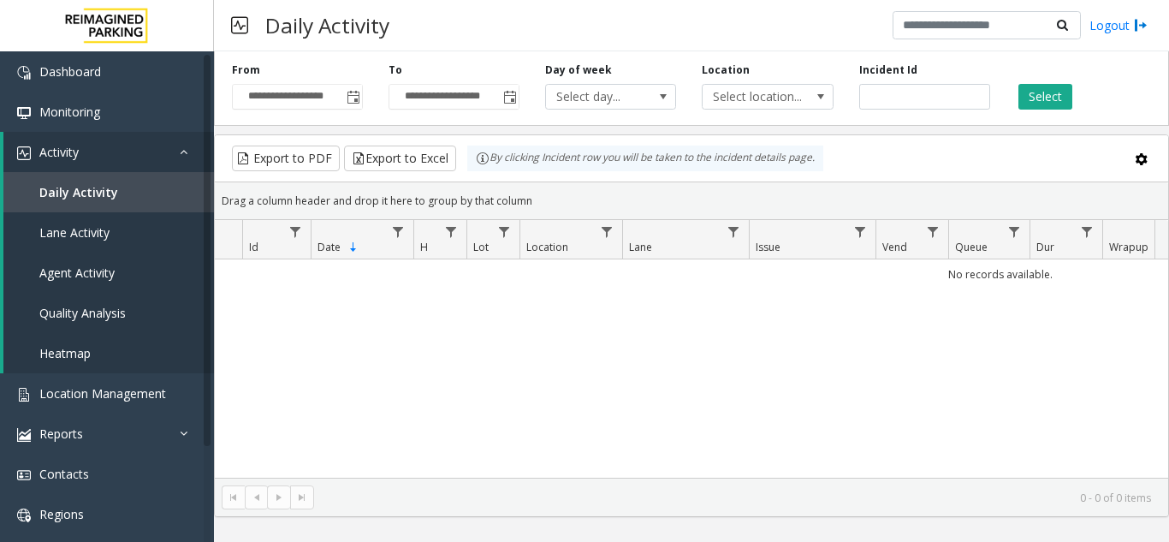
click at [362, 108] on span "Toggle popup" at bounding box center [352, 96] width 19 height 27
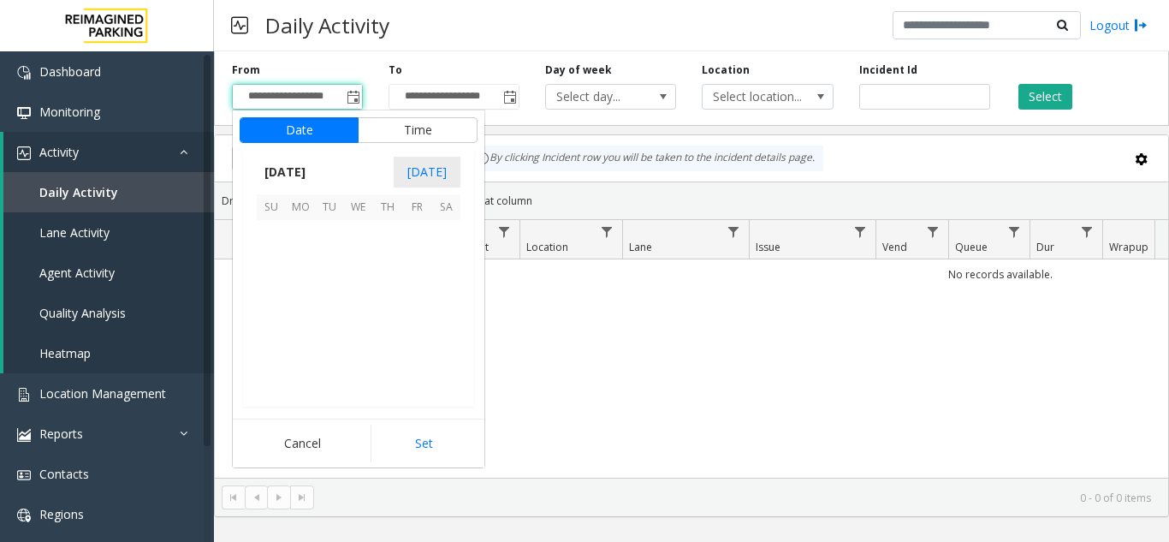
scroll to position [306905, 0]
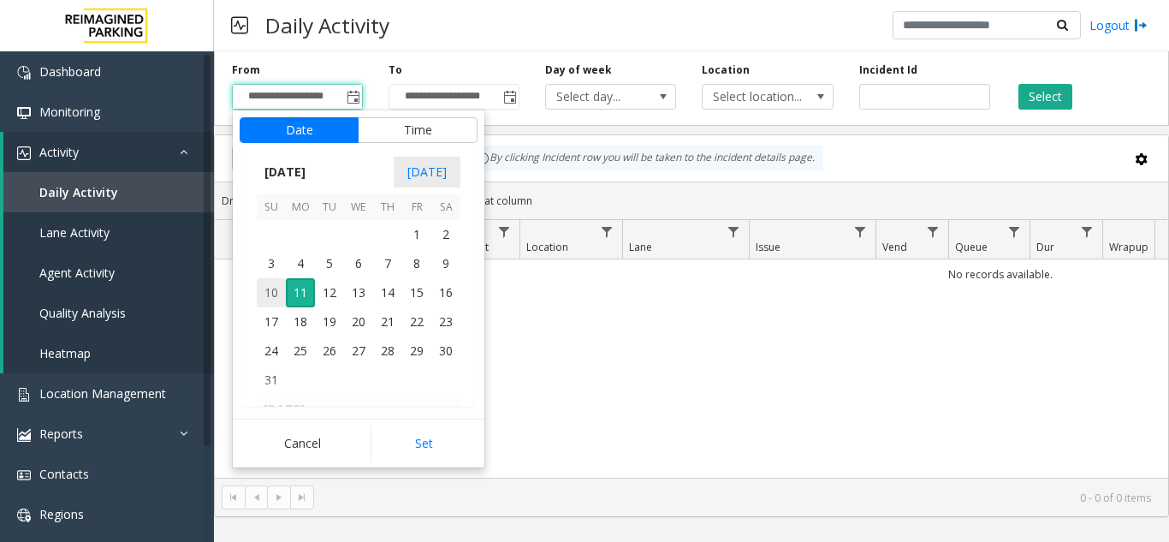
click at [270, 296] on span "10" at bounding box center [271, 292] width 29 height 29
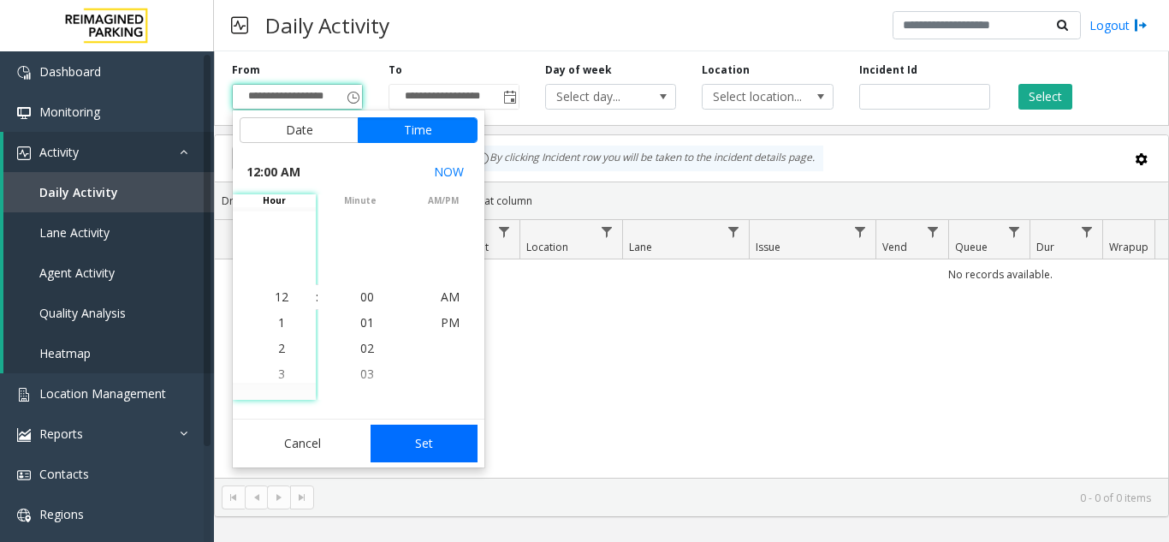
click at [435, 443] on button "Set" at bounding box center [425, 443] width 108 height 38
type input "**********"
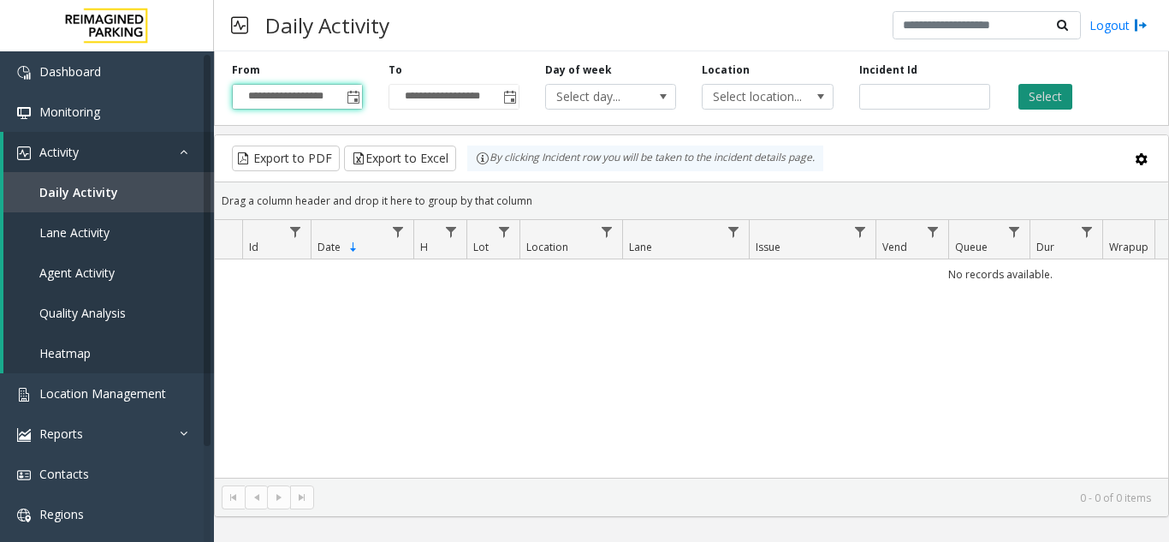
click at [1051, 104] on button "Select" at bounding box center [1045, 97] width 54 height 26
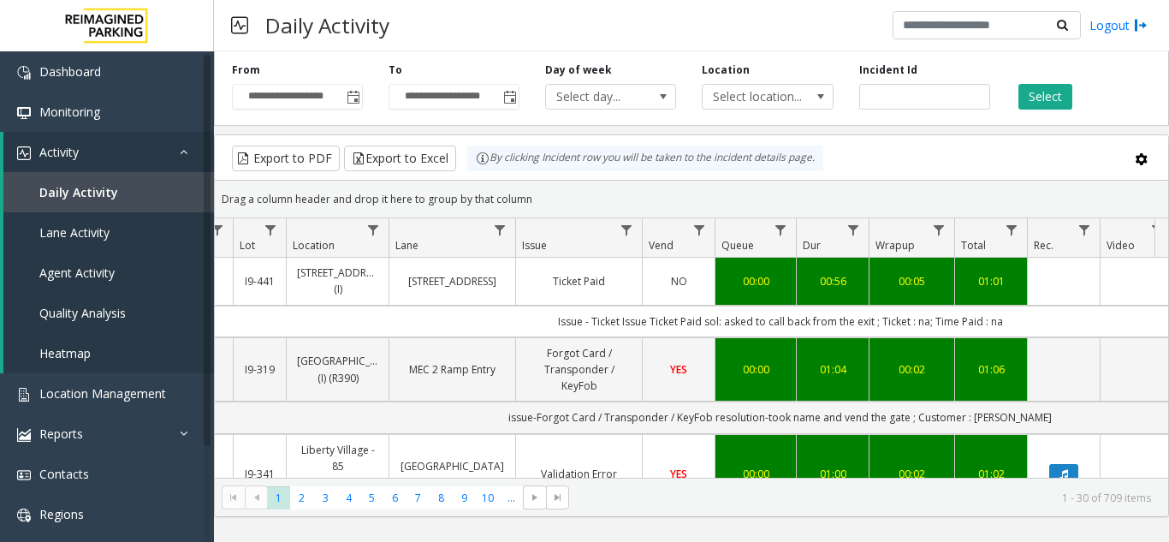
scroll to position [0, 424]
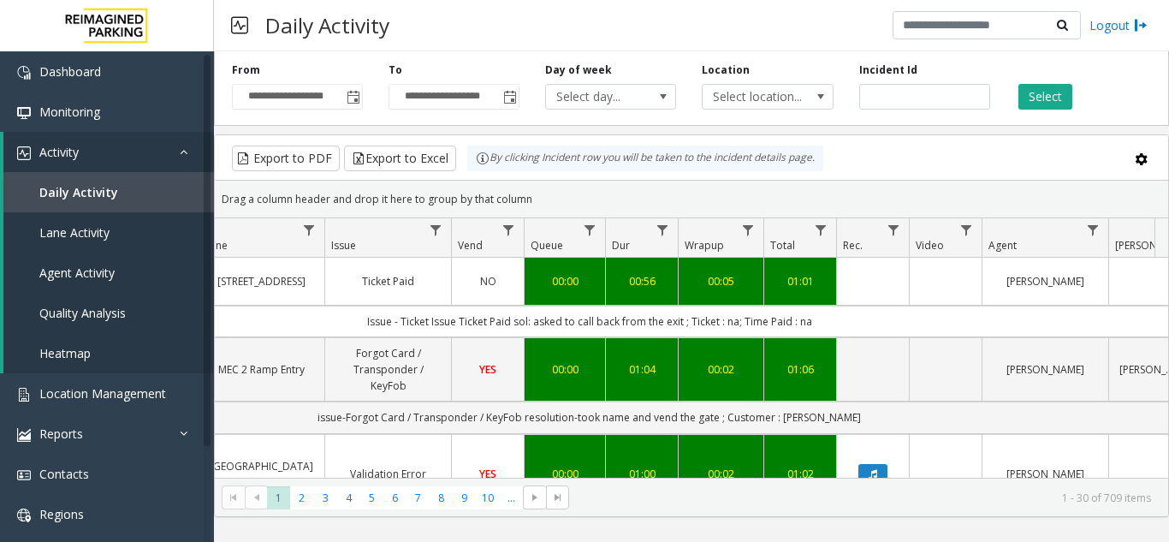
drag, startPoint x: 961, startPoint y: 455, endPoint x: 922, endPoint y: 456, distance: 39.4
click at [922, 456] on td "Data table" at bounding box center [945, 474] width 73 height 81
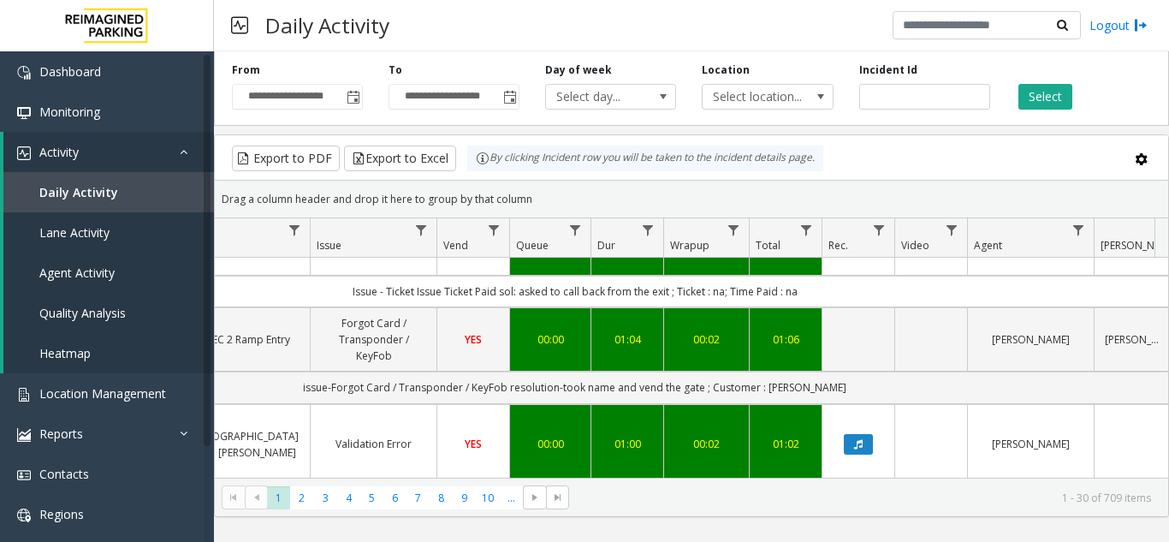
scroll to position [0, 439]
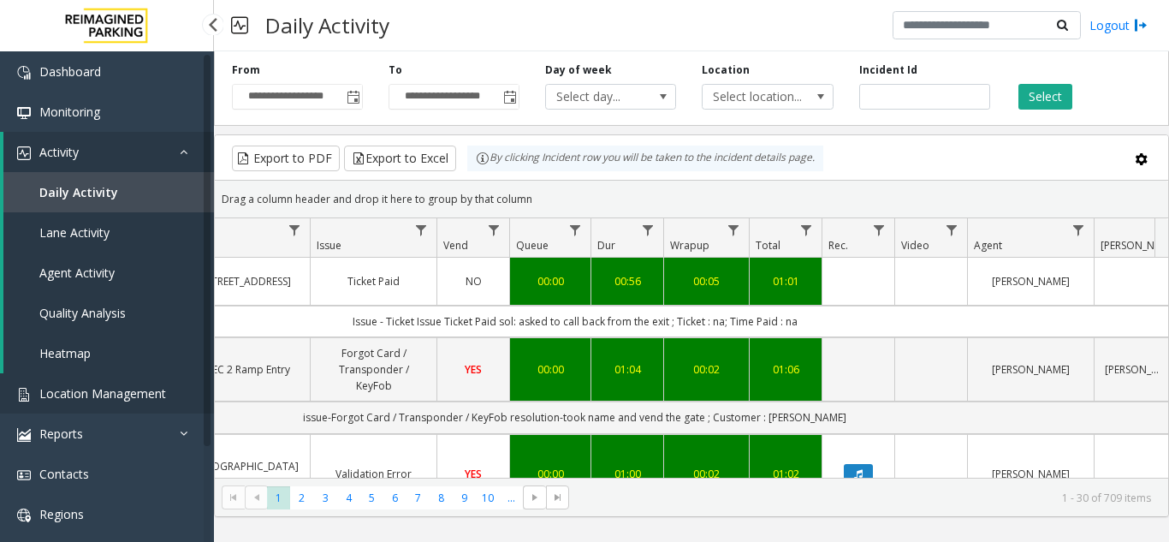
click at [136, 389] on span "Location Management" at bounding box center [102, 393] width 127 height 16
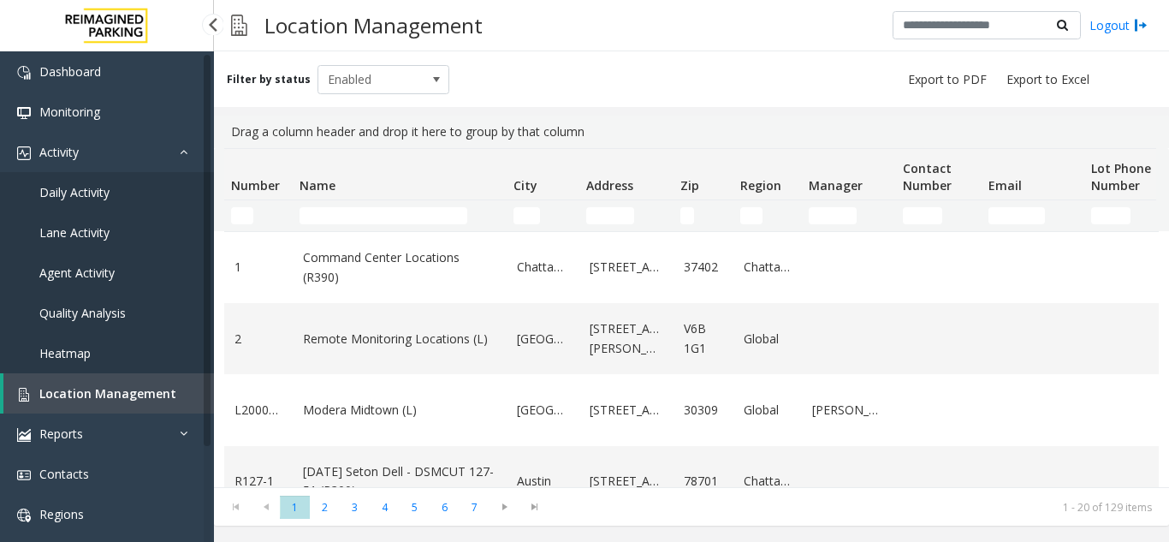
click at [89, 195] on span "Daily Activity" at bounding box center [74, 192] width 70 height 16
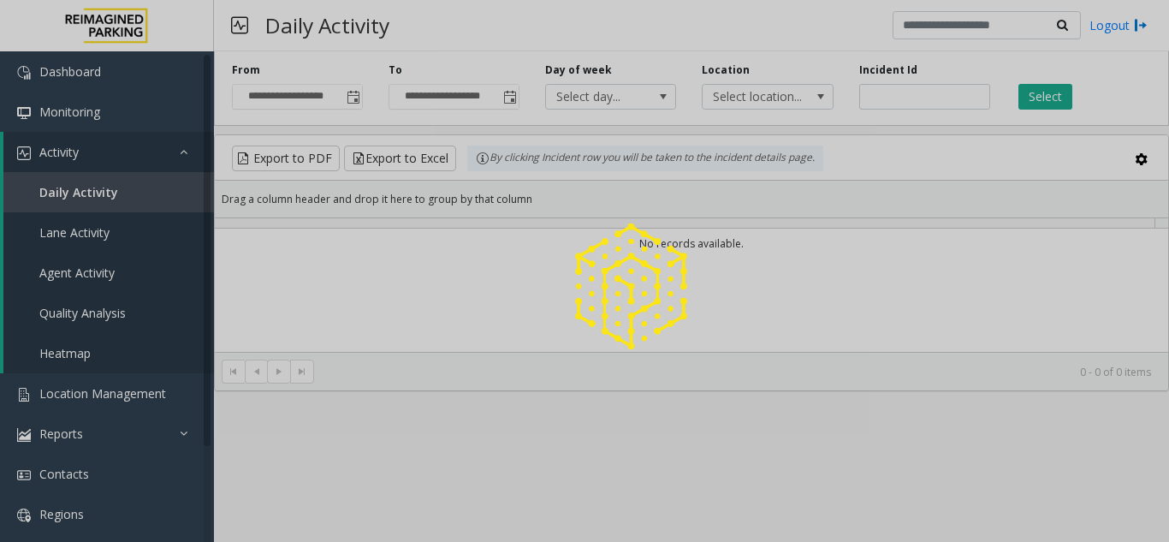
click at [352, 94] on div at bounding box center [584, 271] width 1169 height 542
click at [352, 93] on div at bounding box center [584, 271] width 1169 height 542
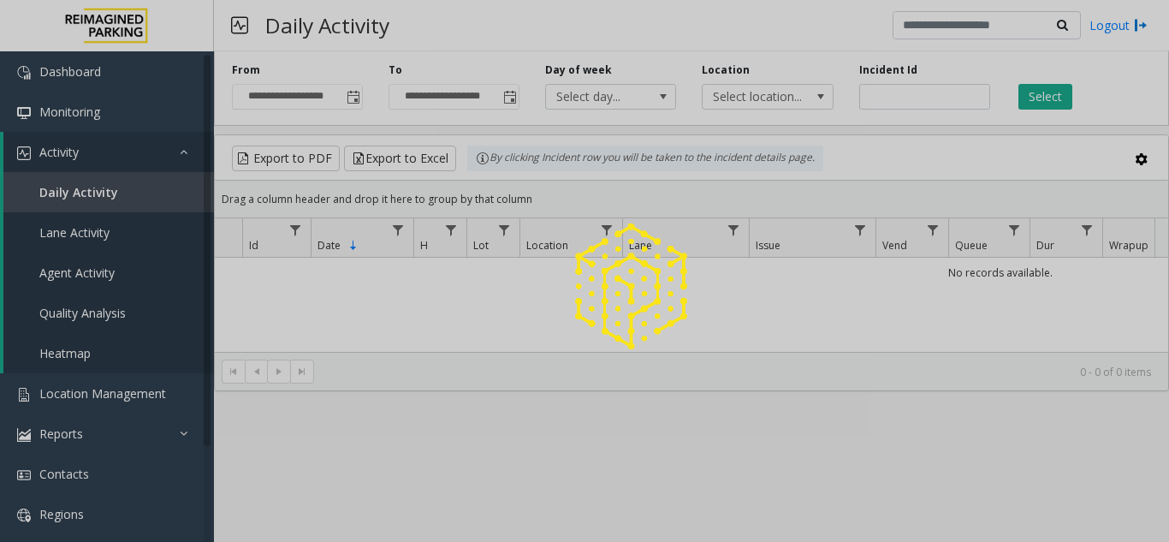
click at [352, 93] on div at bounding box center [584, 271] width 1169 height 542
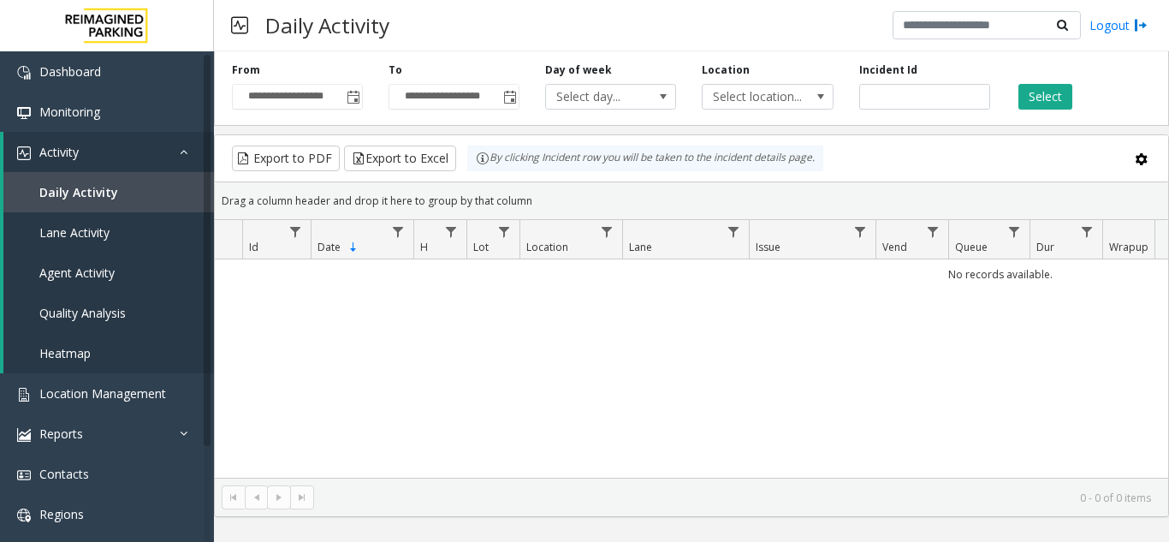
click at [352, 93] on span "Toggle popup" at bounding box center [354, 98] width 14 height 14
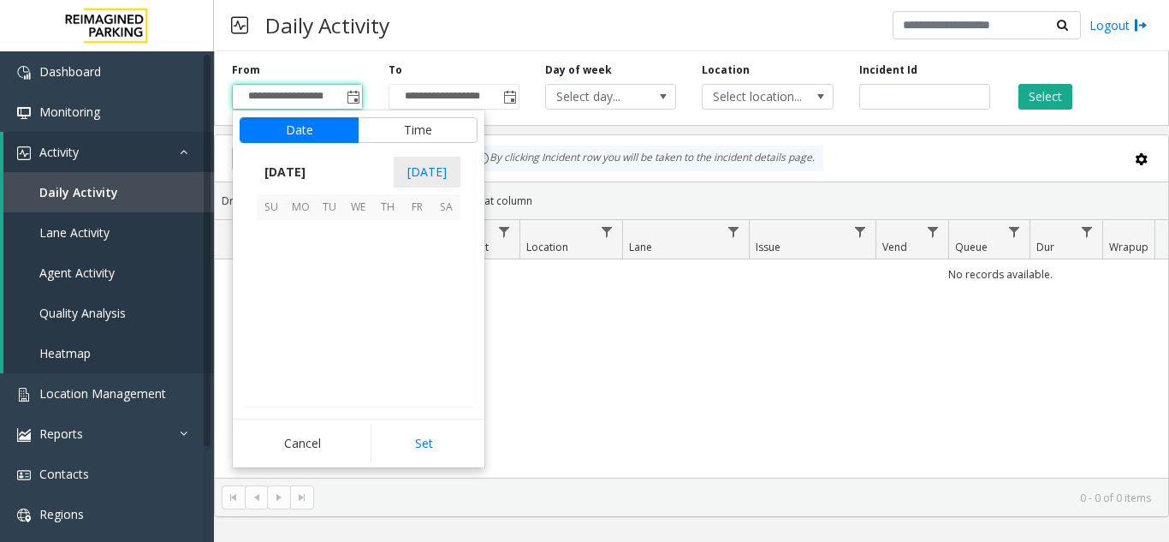
scroll to position [306905, 0]
click at [258, 294] on span "10" at bounding box center [271, 292] width 29 height 29
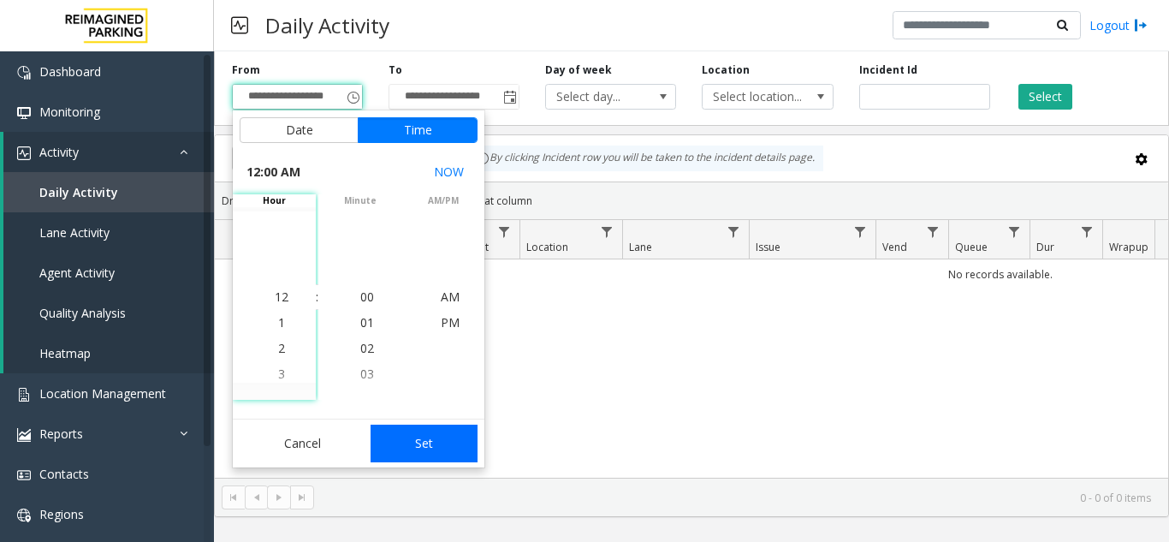
click at [451, 449] on button "Set" at bounding box center [425, 443] width 108 height 38
type input "**********"
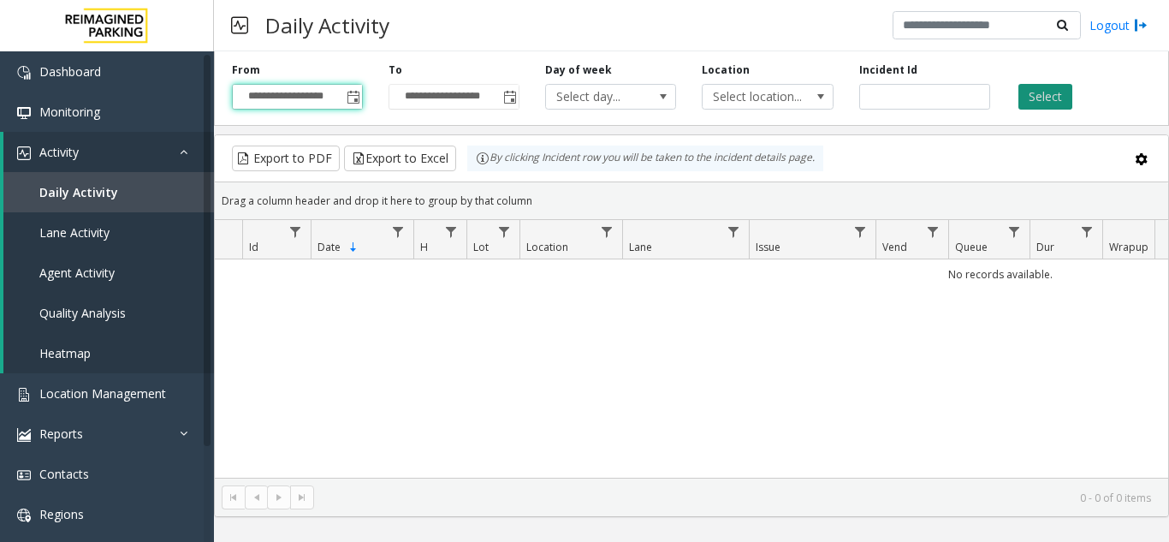
click at [1056, 105] on button "Select" at bounding box center [1045, 97] width 54 height 26
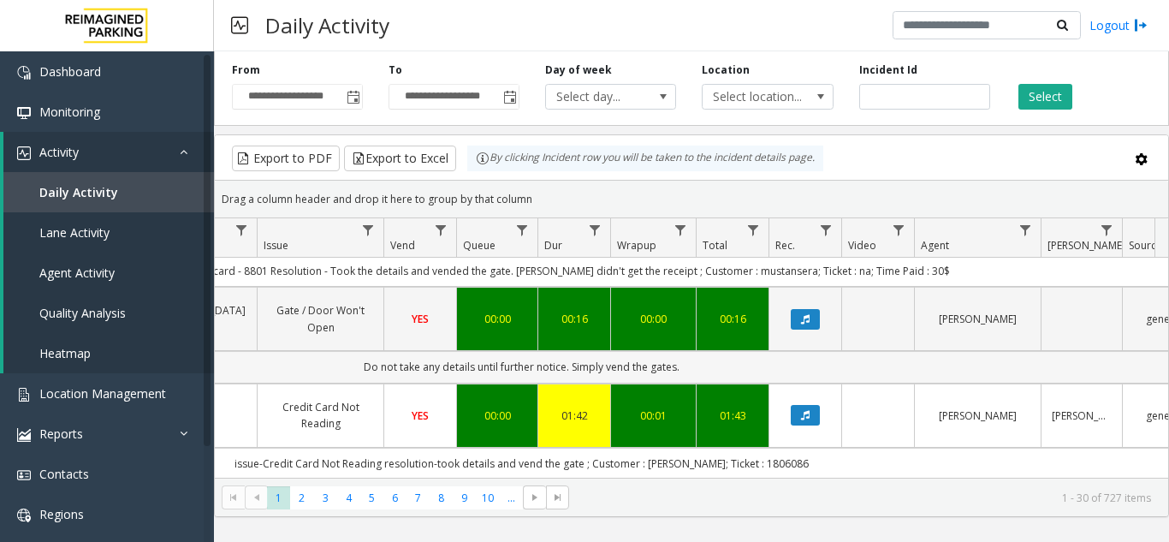
scroll to position [1455, 492]
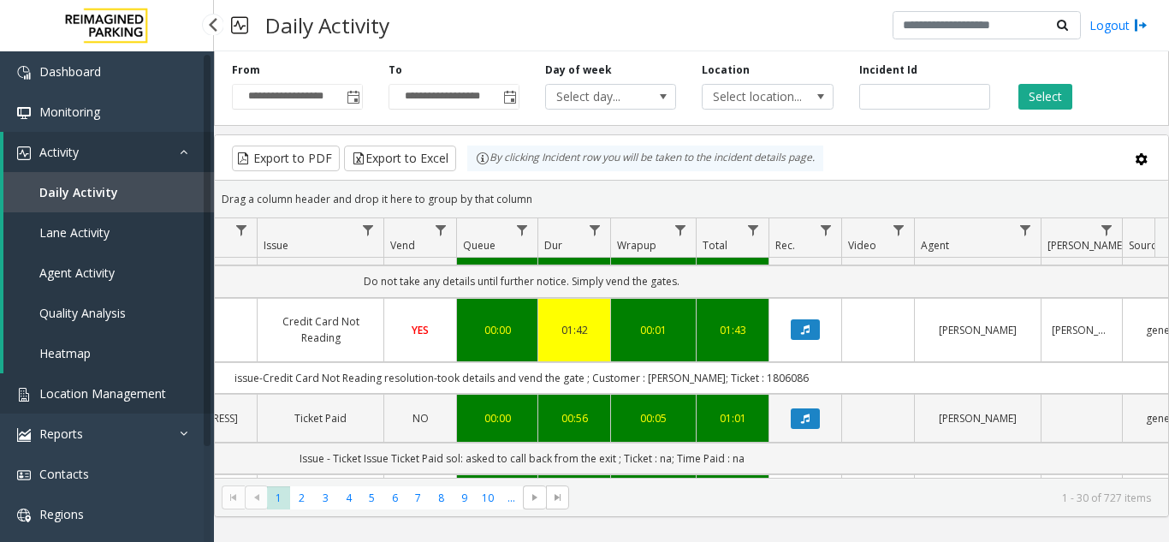
click at [85, 389] on span "Location Management" at bounding box center [102, 393] width 127 height 16
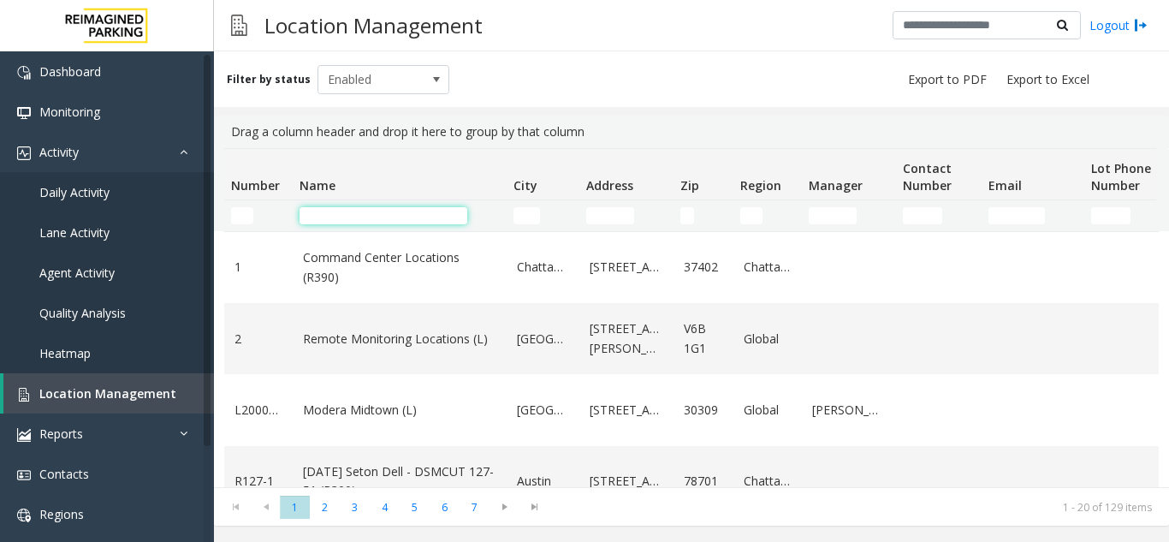
click at [330, 215] on input "Name Filter" at bounding box center [383, 215] width 168 height 17
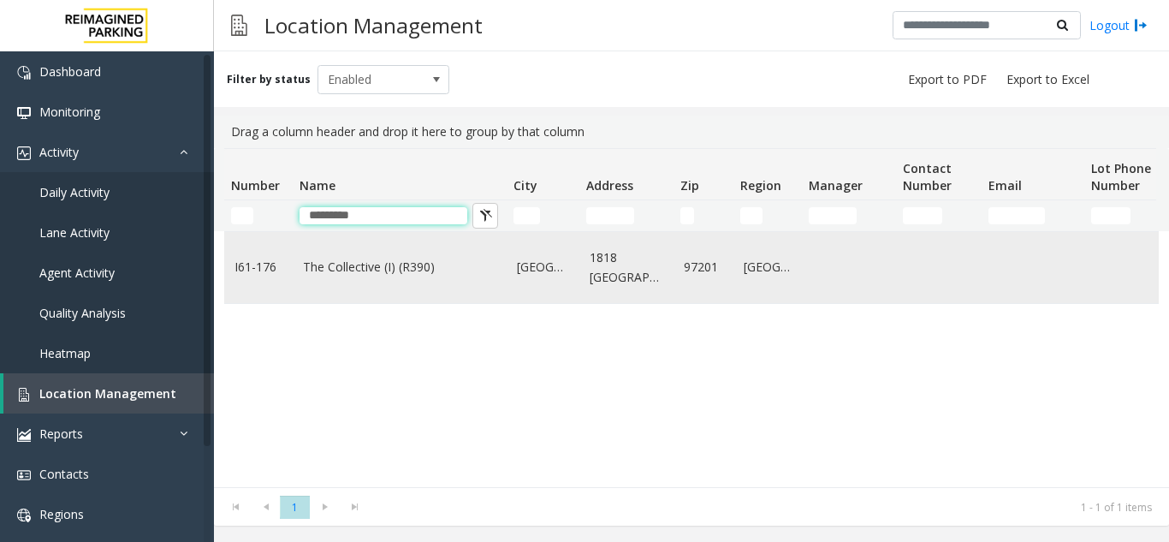
type input "*********"
click at [351, 276] on link "The Collective (I) (R390)" at bounding box center [399, 267] width 193 height 19
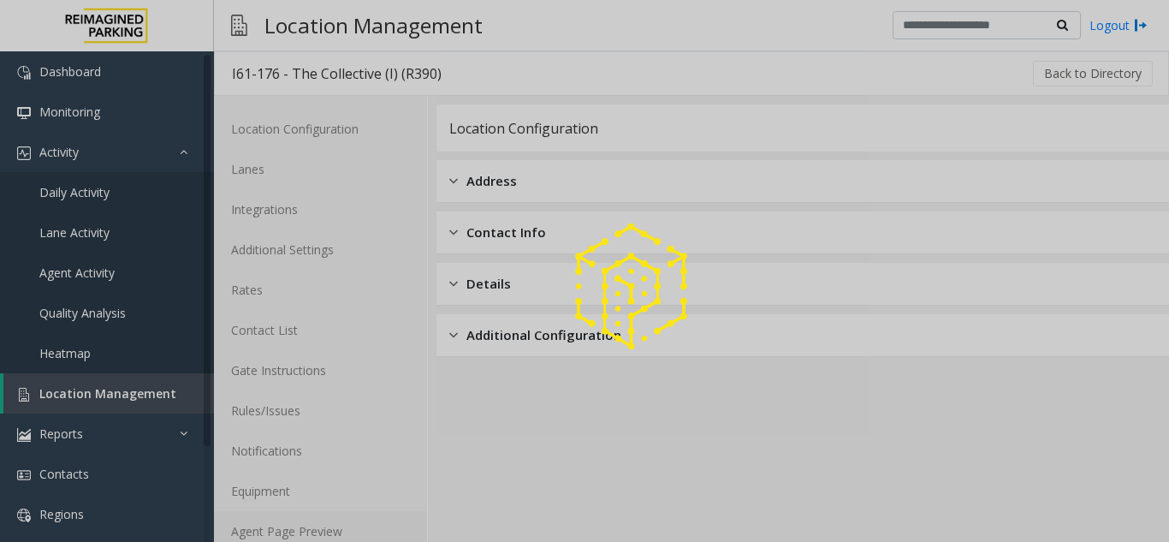
click at [341, 531] on link "Agent Page Preview" at bounding box center [320, 531] width 213 height 40
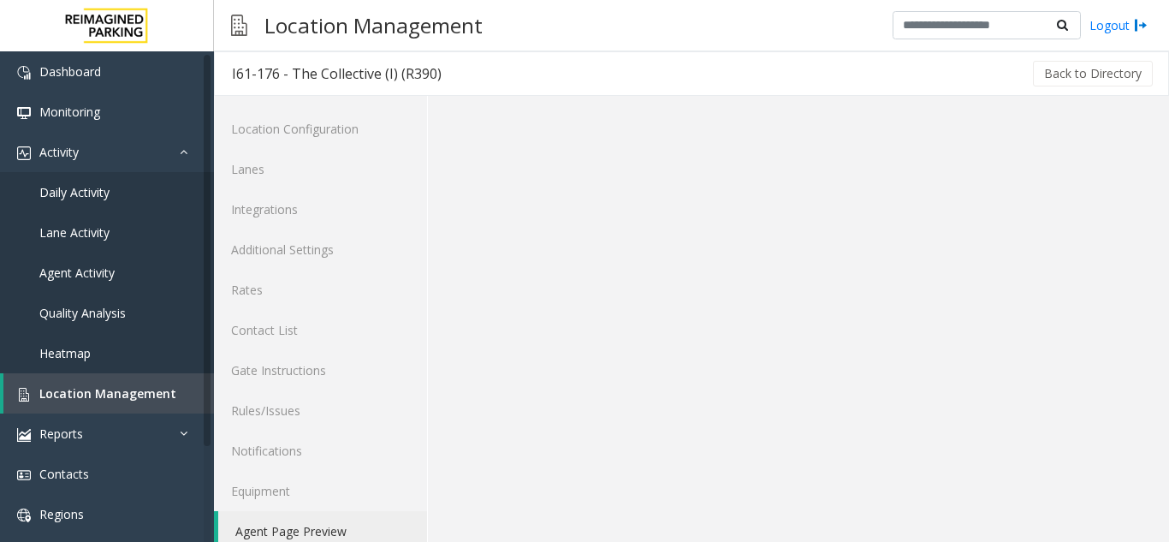
click at [341, 531] on link "Agent Page Preview" at bounding box center [322, 531] width 209 height 40
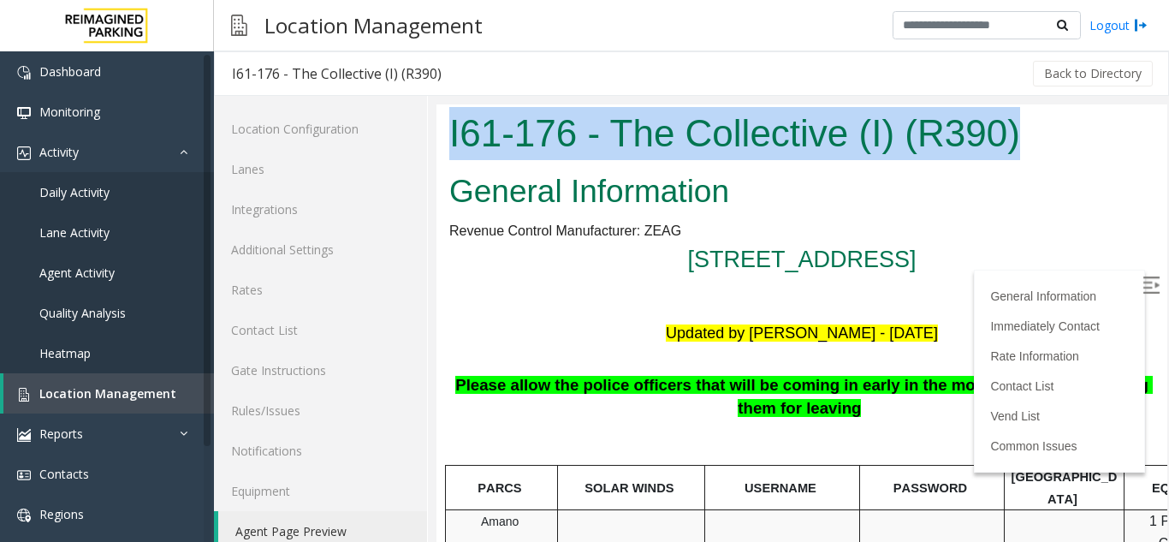
drag, startPoint x: 448, startPoint y: 131, endPoint x: 1055, endPoint y: 130, distance: 606.7
click at [1055, 130] on div "I61-176 - The Collective (I) (R390)" at bounding box center [801, 135] width 731 height 62
copy h1 "I61-176 - The Collective (I) (R390)"
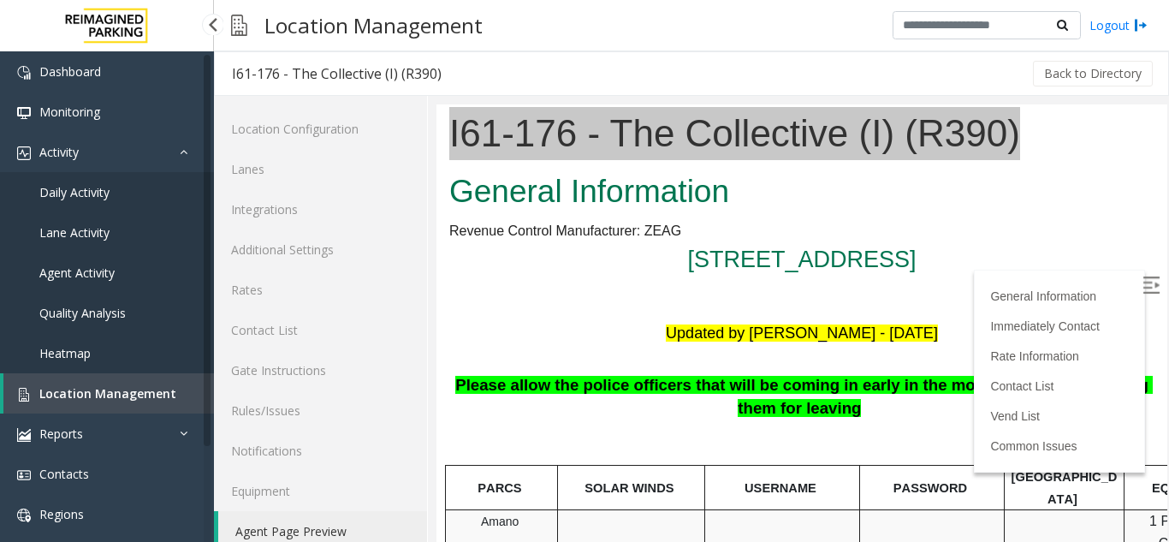
click at [161, 387] on span "Location Management" at bounding box center [107, 393] width 137 height 16
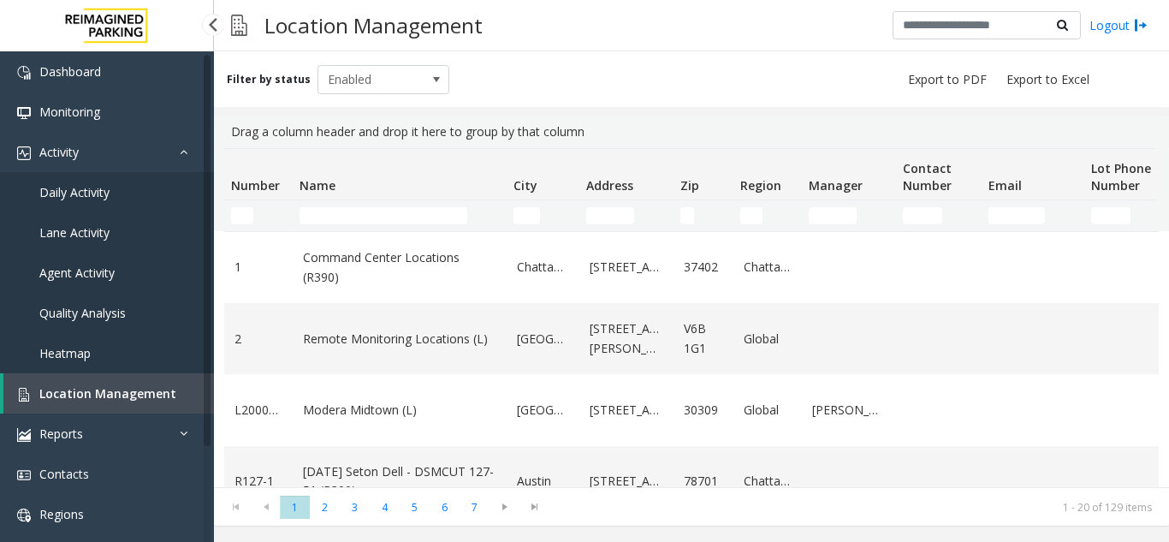
click at [147, 192] on link "Daily Activity" at bounding box center [107, 192] width 214 height 40
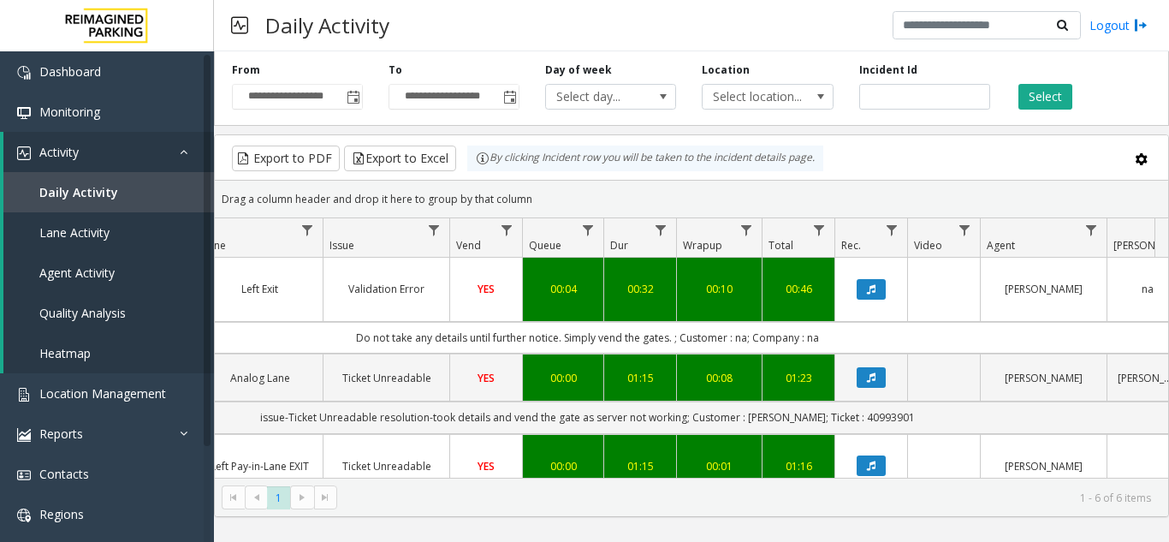
scroll to position [0, 414]
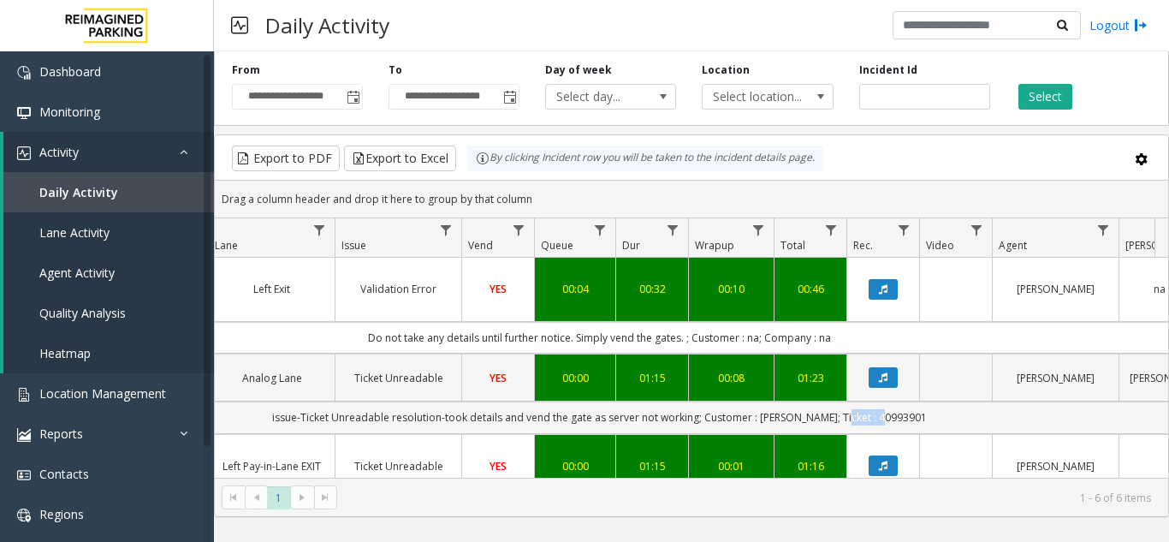
drag, startPoint x: 851, startPoint y: 415, endPoint x: 924, endPoint y: 411, distance: 73.7
click at [924, 411] on td "issue-Ticket Unreadable resolution-took details and vend the gate as server not…" at bounding box center [599, 417] width 1543 height 32
copy td "40993901"
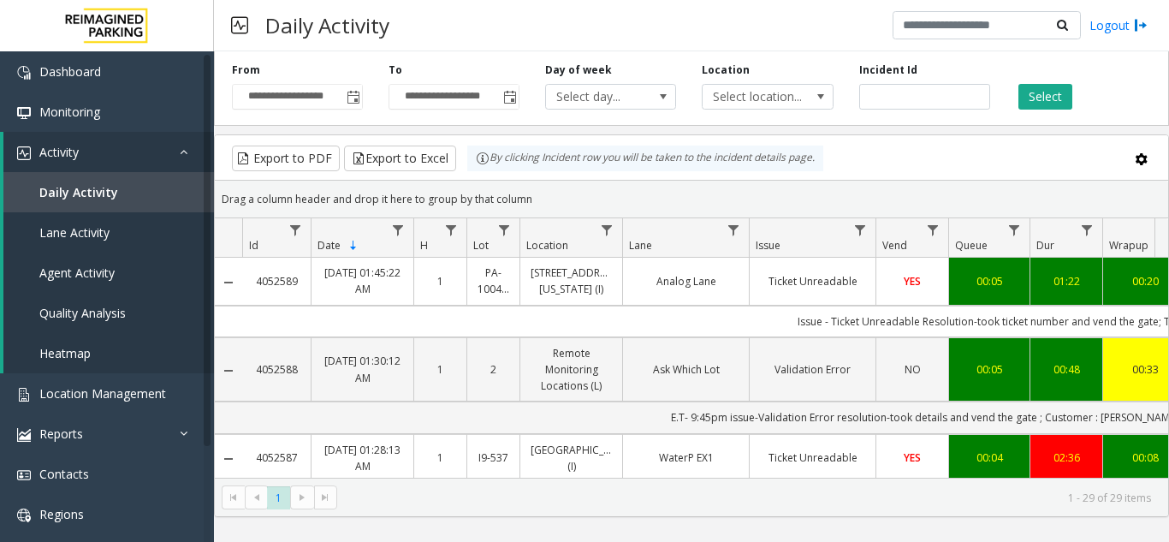
scroll to position [0, 414]
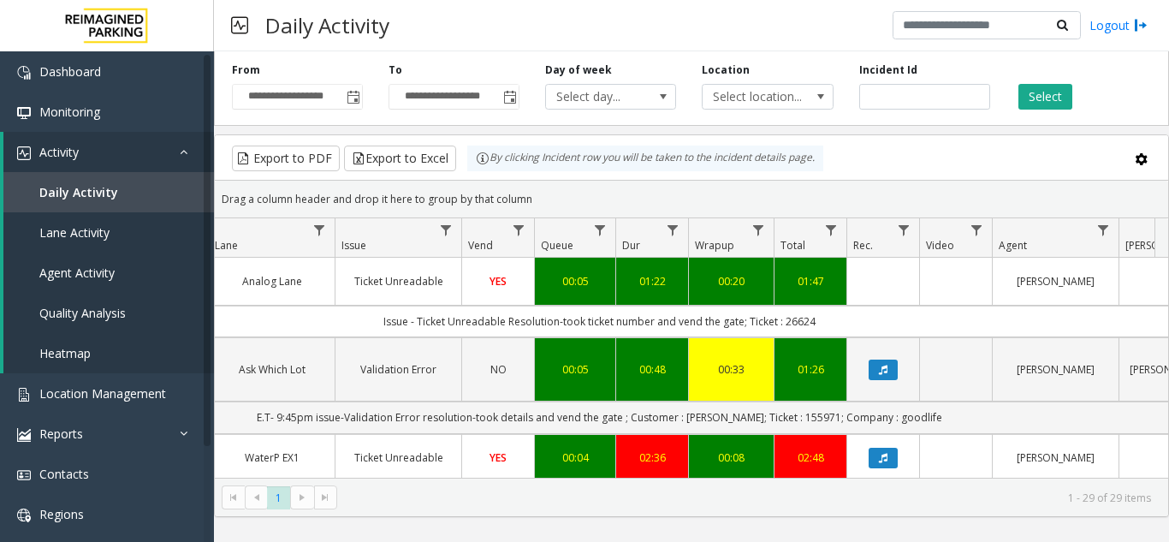
drag, startPoint x: 784, startPoint y: 323, endPoint x: 839, endPoint y: 323, distance: 54.8
click at [839, 323] on td "Issue - Ticket Unreadable Resolution-took ticket number and vend the gate; Tick…" at bounding box center [599, 321] width 1543 height 32
copy td "26624"
click at [157, 397] on span "Location Management" at bounding box center [102, 393] width 127 height 16
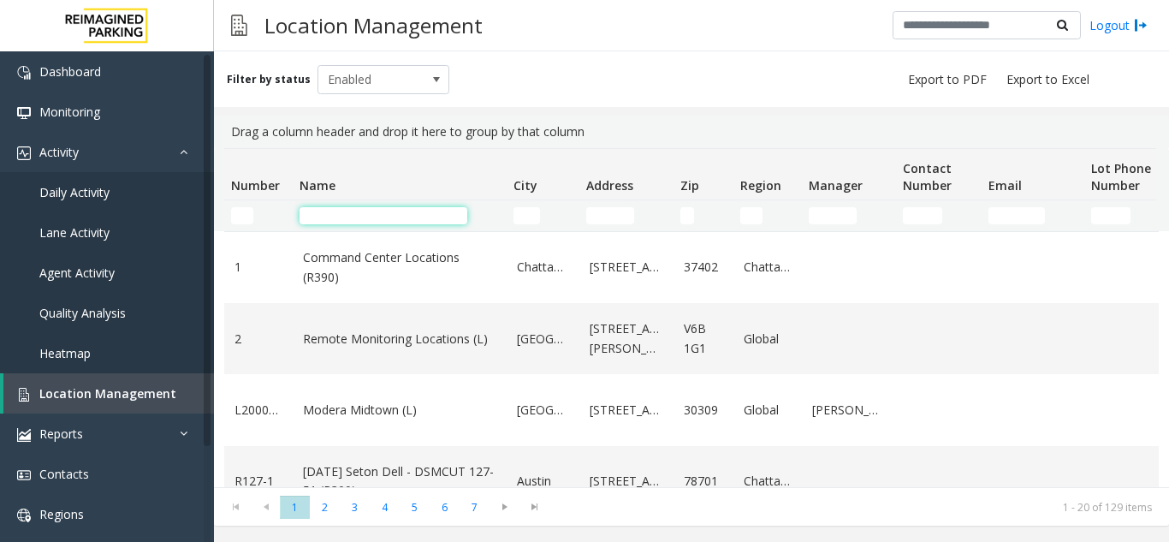
click at [316, 212] on input "Name Filter" at bounding box center [383, 215] width 168 height 17
type input "********"
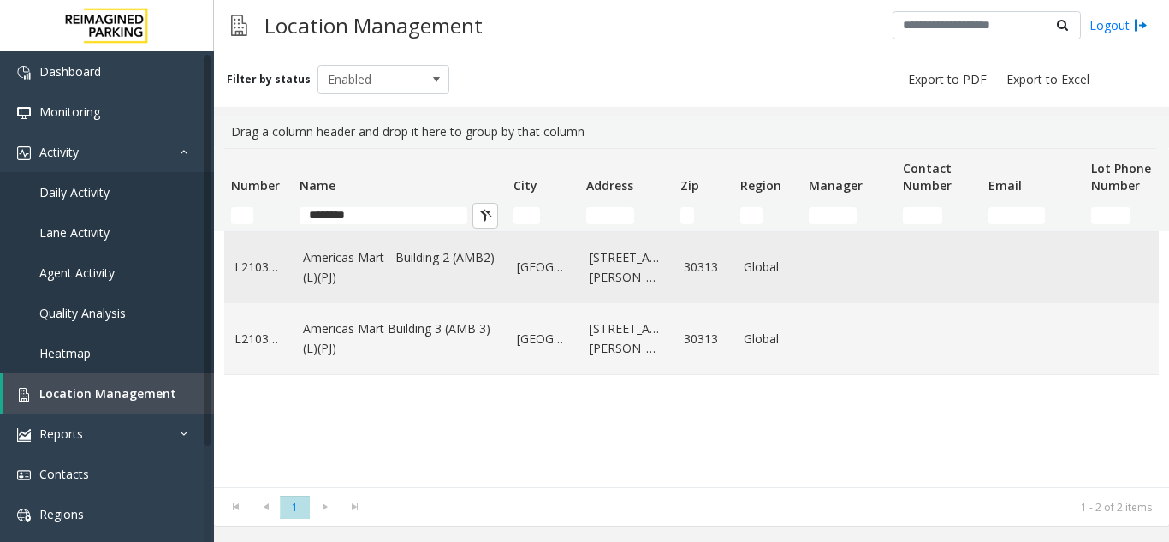
click at [347, 270] on link "Americas Mart - Building 2 (AMB2) (L)(PJ)" at bounding box center [399, 267] width 193 height 39
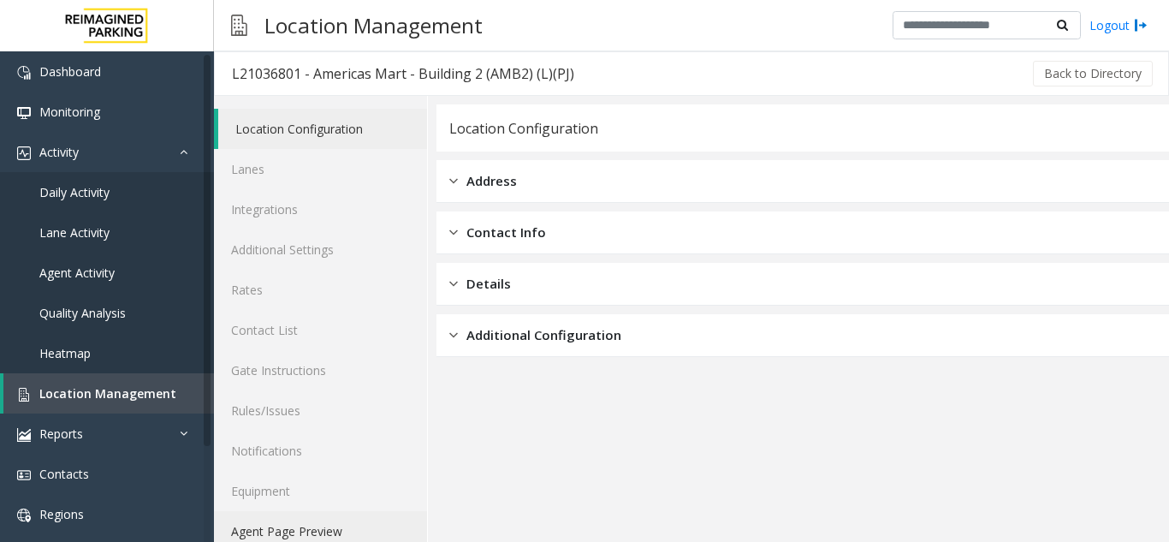
click at [295, 536] on link "Agent Page Preview" at bounding box center [320, 531] width 213 height 40
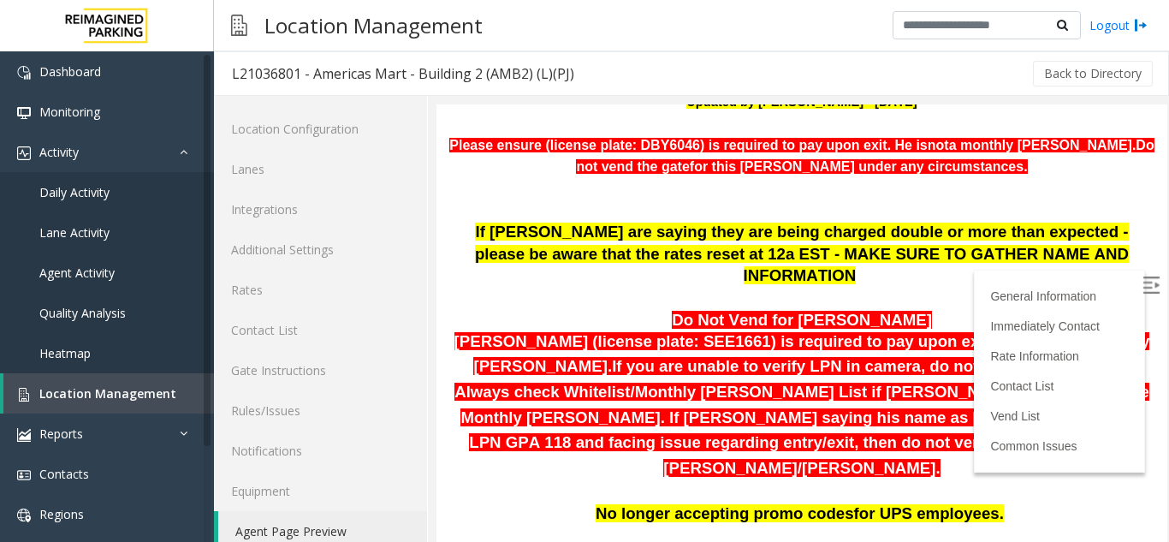
click at [1142, 279] on img at bounding box center [1150, 284] width 17 height 17
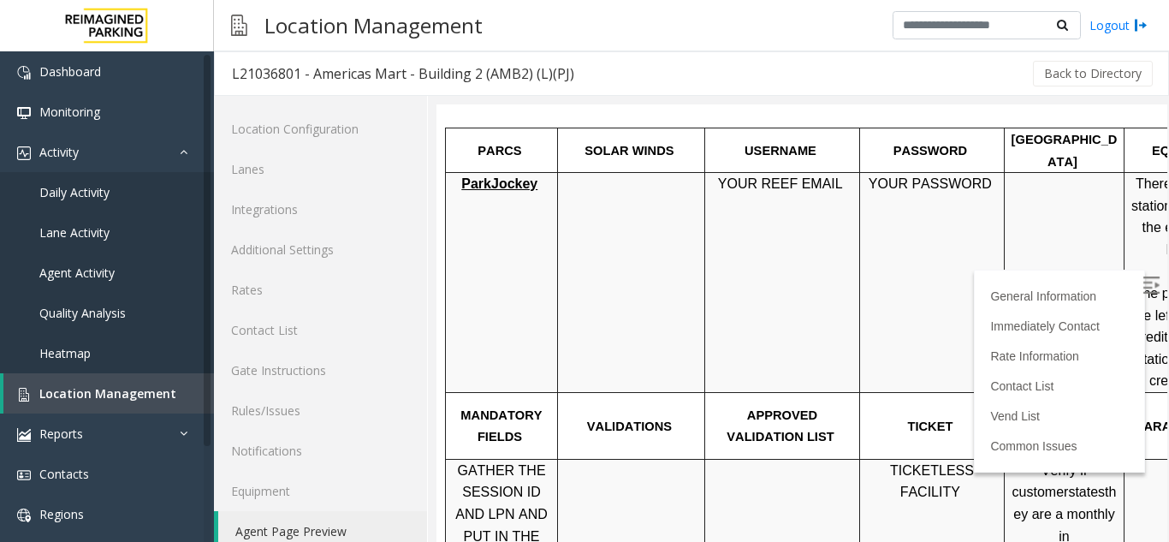
scroll to position [1112, 0]
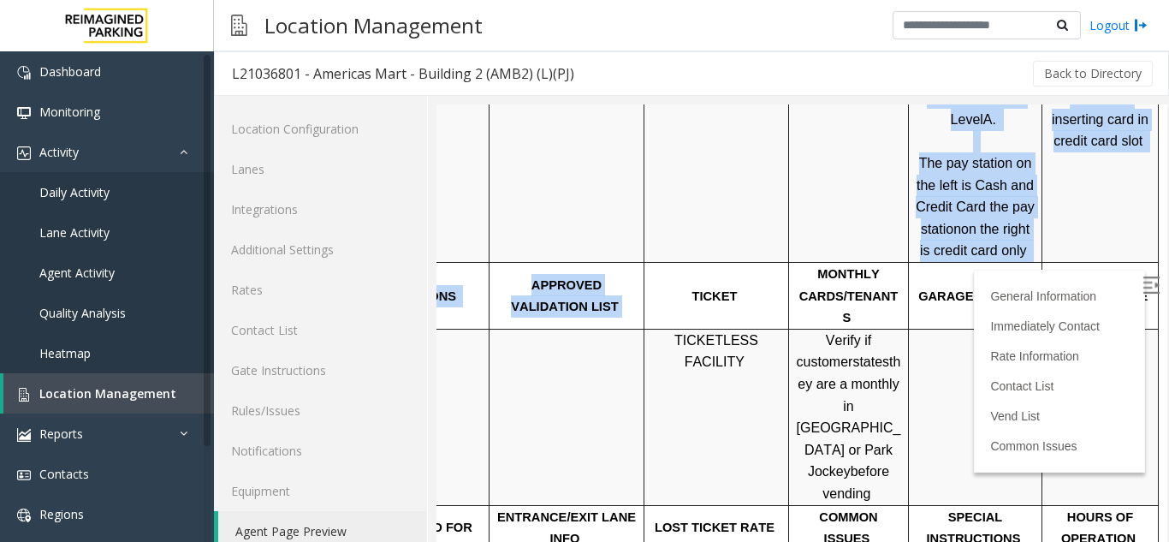
drag, startPoint x: 891, startPoint y: 238, endPoint x: 1294, endPoint y: 245, distance: 403.1
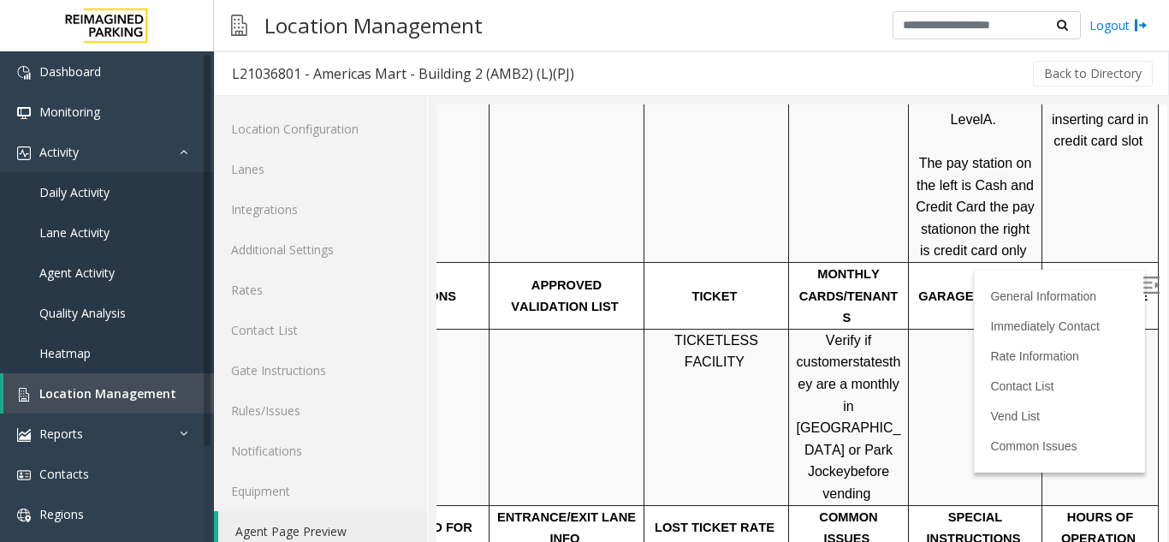
click at [1010, 506] on div "SPECIAL INSTRUCTIONS" at bounding box center [975, 528] width 133 height 44
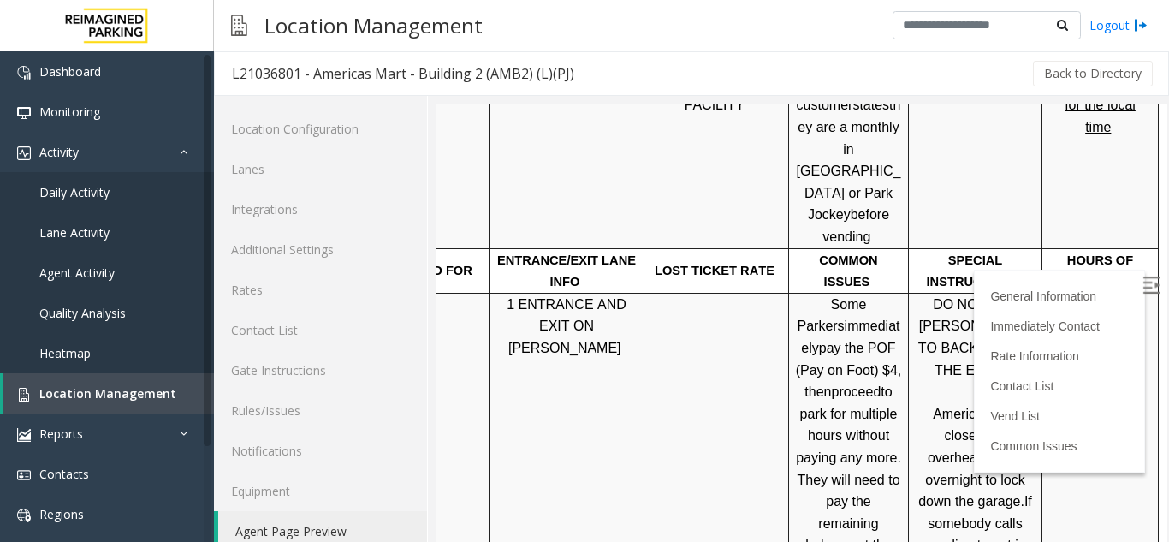
scroll to position [1112, 241]
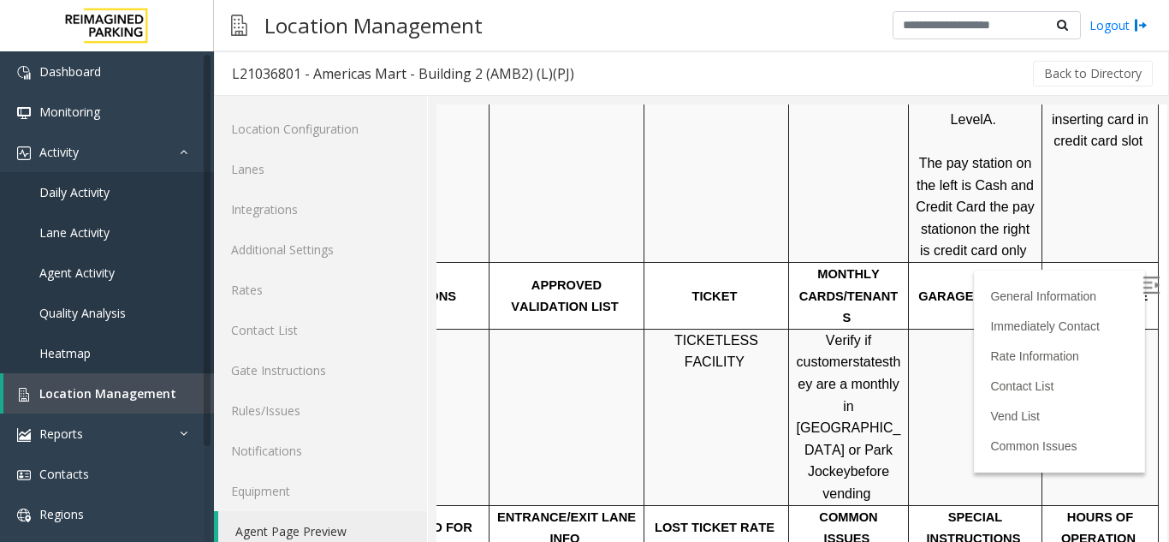
click at [1049, 329] on p "Click Here for the local time" at bounding box center [1100, 362] width 104 height 66
click at [1064, 333] on link "Click Here for the local time" at bounding box center [1099, 362] width 71 height 58
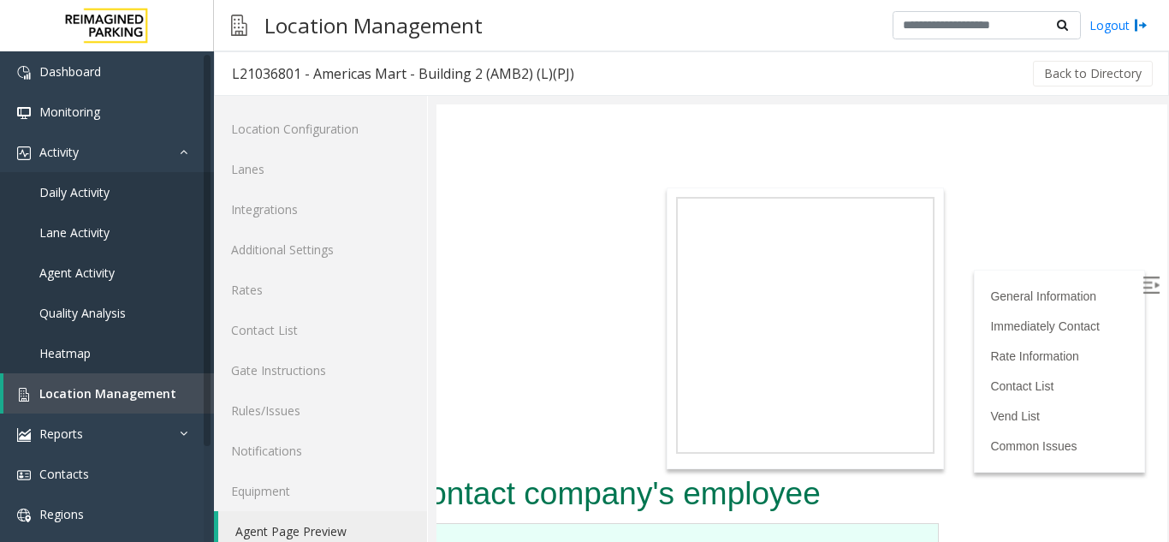
scroll to position [1968, 241]
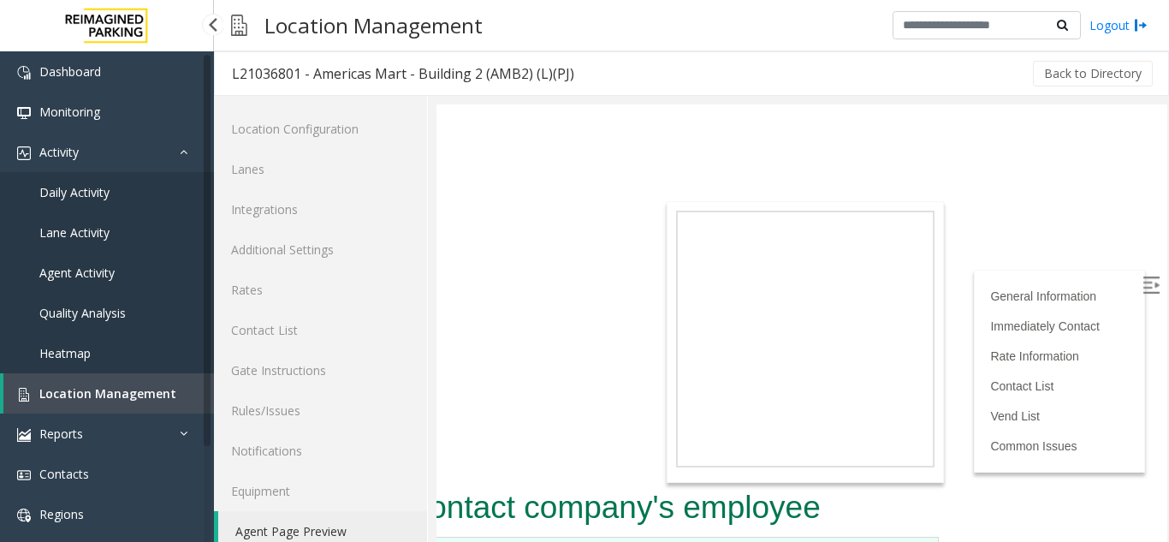
click at [157, 393] on span "Location Management" at bounding box center [107, 393] width 137 height 16
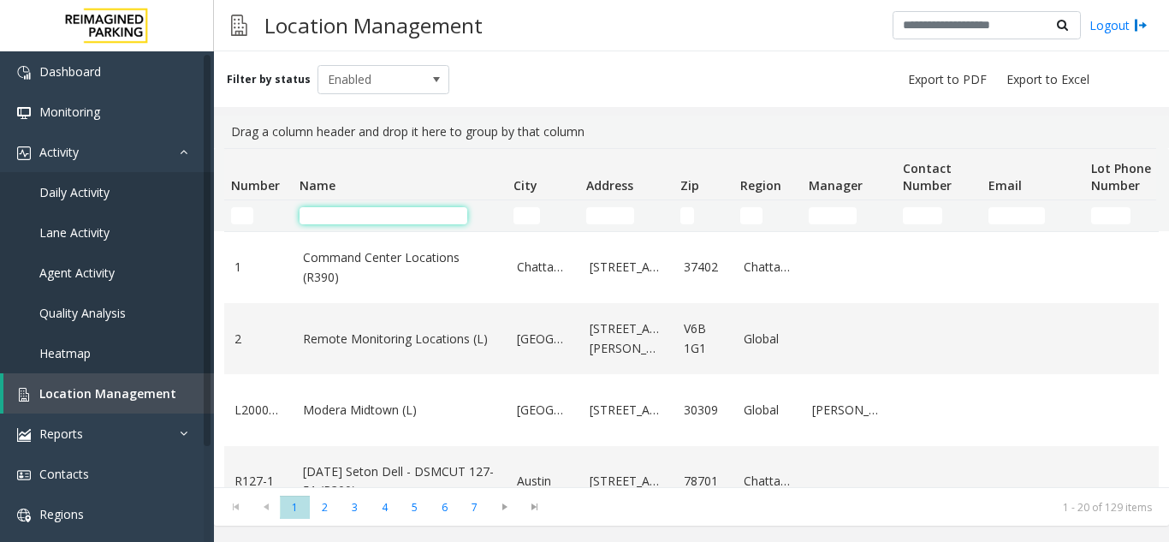
click at [341, 211] on input "Name Filter" at bounding box center [383, 215] width 168 height 17
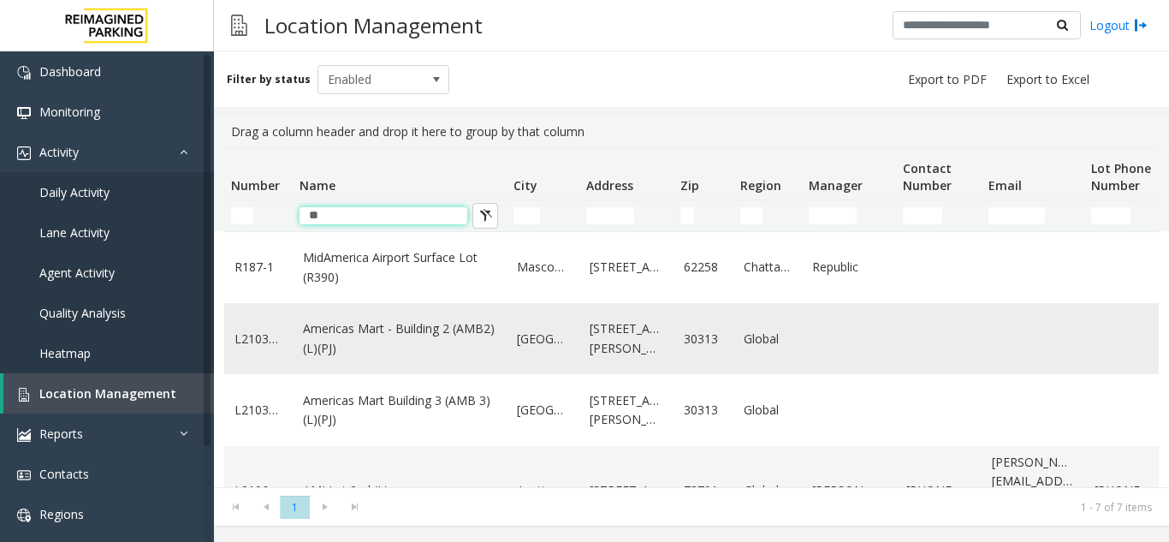
type input "**"
click at [435, 355] on link "Americas Mart - Building 2 (AMB2) (L)(PJ)" at bounding box center [399, 338] width 193 height 39
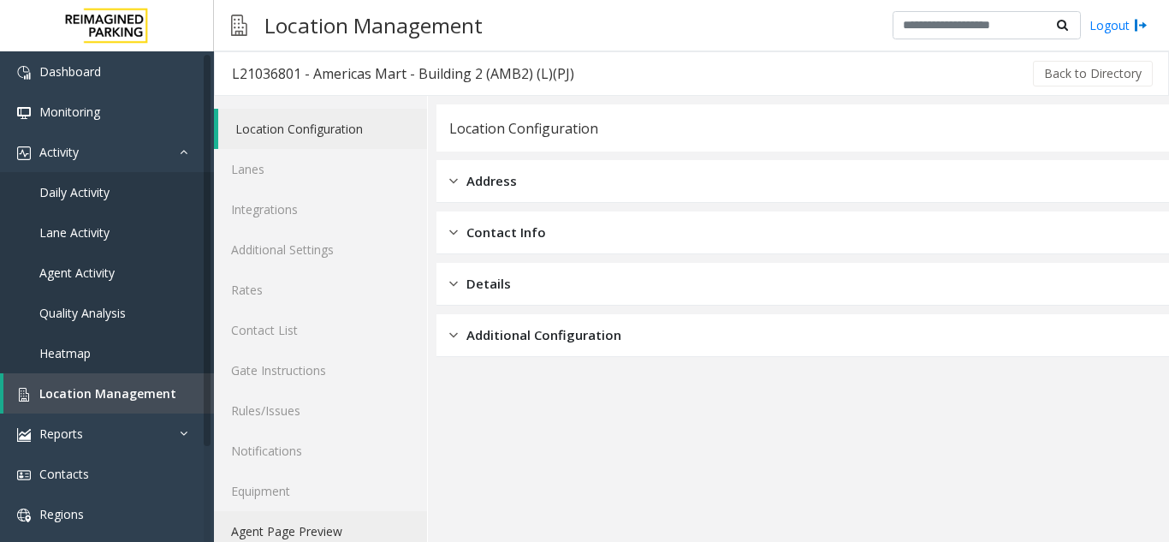
click at [326, 541] on html "Dashboard Monitoring Activity Daily Activity Lane Activity Agent Activity Quali…" at bounding box center [584, 271] width 1169 height 542
click at [329, 536] on link "Agent Page Preview" at bounding box center [320, 531] width 213 height 40
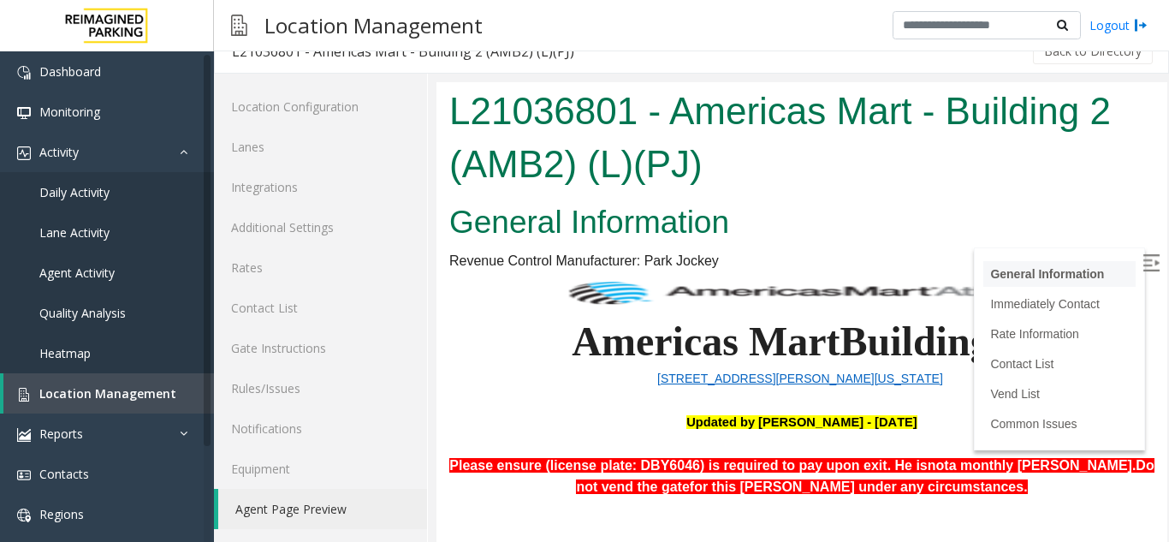
drag, startPoint x: 1121, startPoint y: 258, endPoint x: 1088, endPoint y: 276, distance: 36.7
click at [1142, 258] on img at bounding box center [1150, 262] width 17 height 17
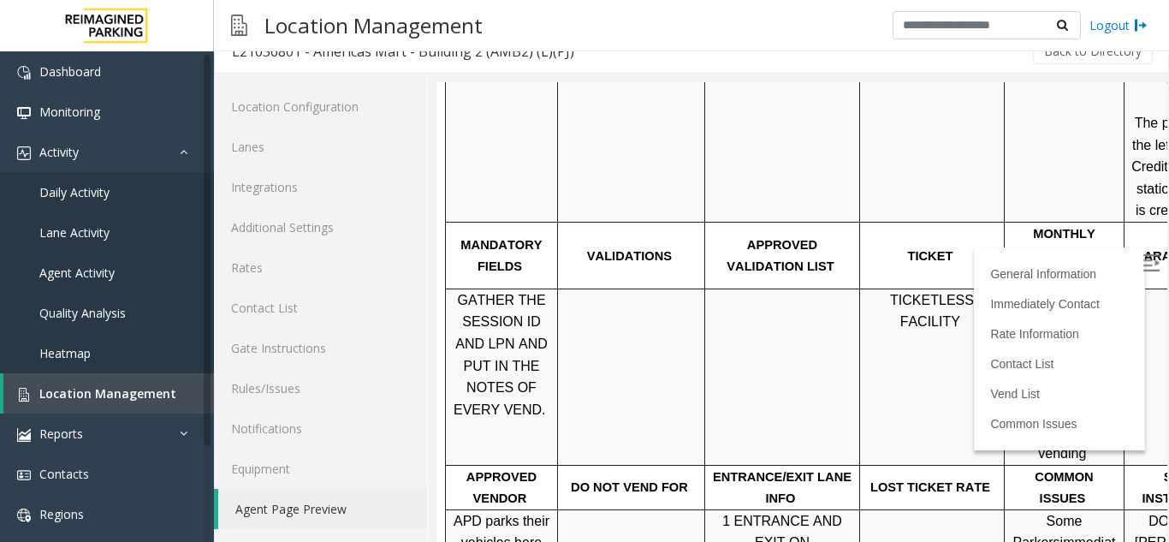
scroll to position [1198, 0]
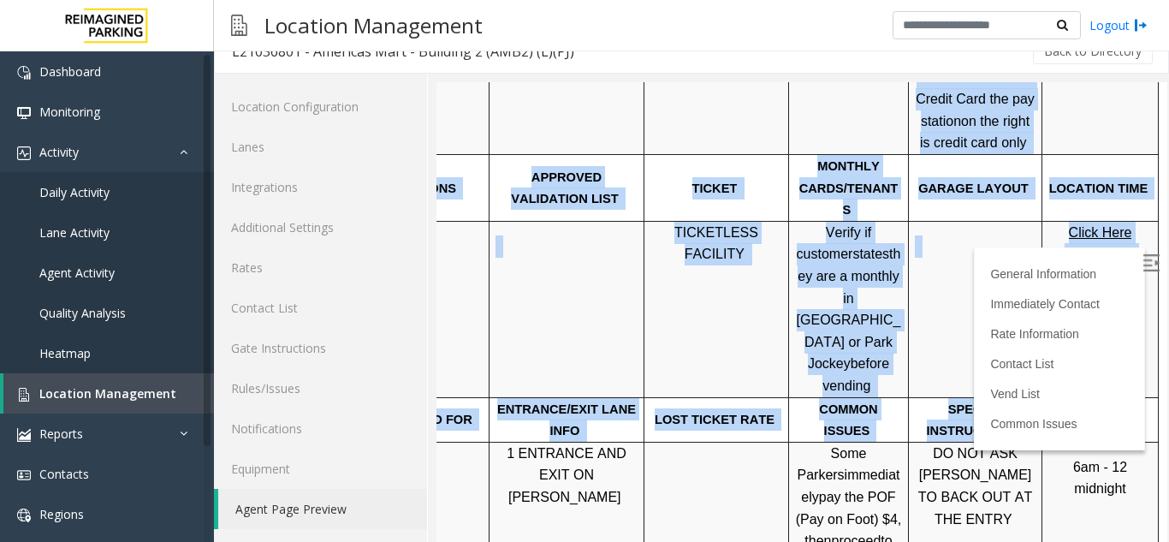
drag, startPoint x: 738, startPoint y: 358, endPoint x: 969, endPoint y: 376, distance: 231.7
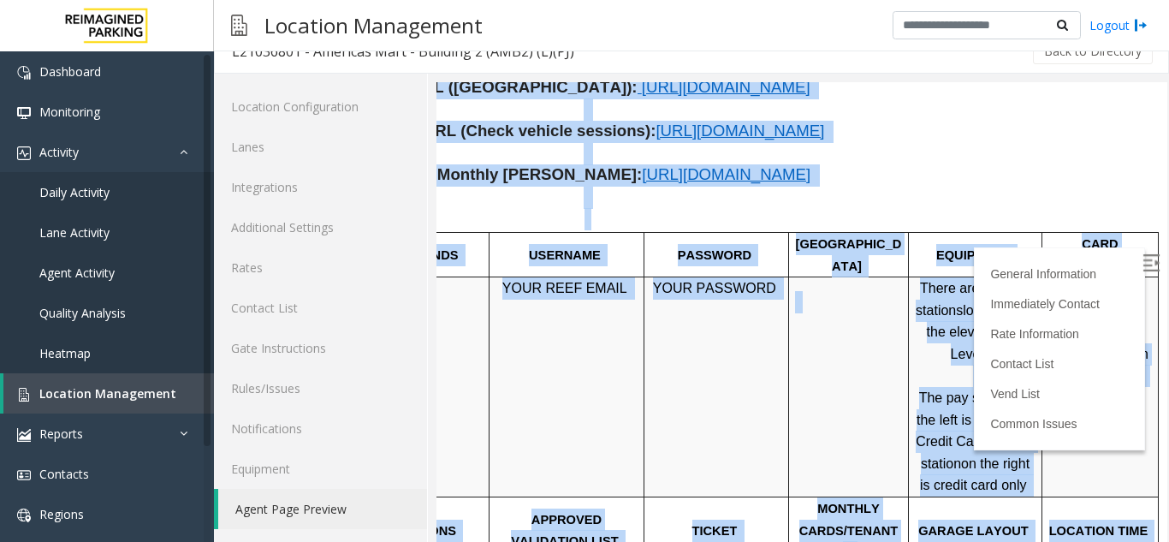
click at [644, 353] on td "YOUR PASSWORD" at bounding box center [716, 387] width 145 height 220
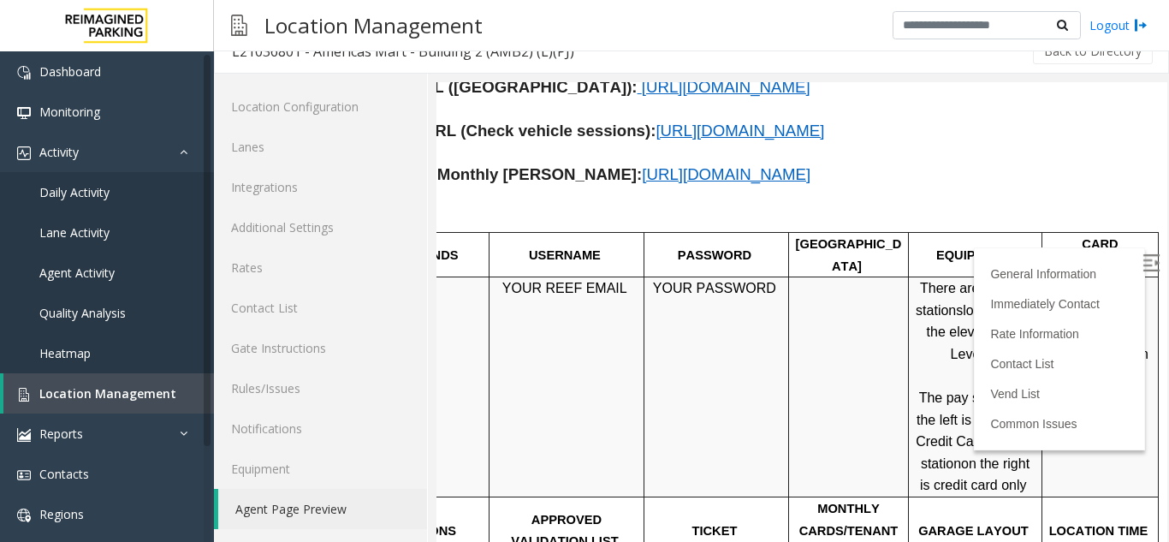
click at [655, 122] on span "[URL][DOMAIN_NAME]" at bounding box center [739, 131] width 169 height 18
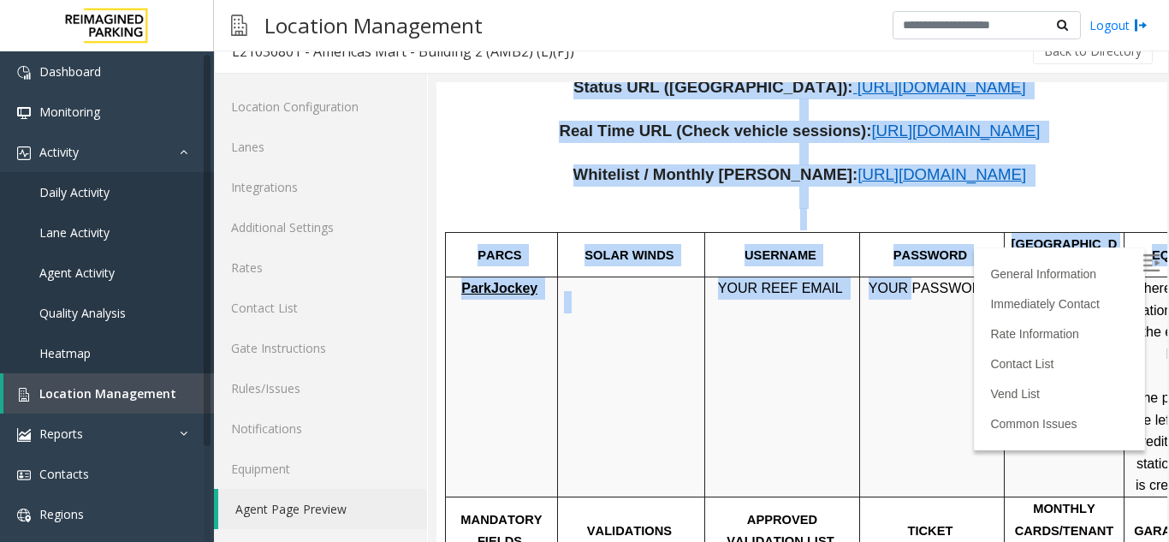
drag, startPoint x: 394, startPoint y: 392, endPoint x: 282, endPoint y: 363, distance: 115.0
click at [615, 344] on td at bounding box center [631, 387] width 147 height 220
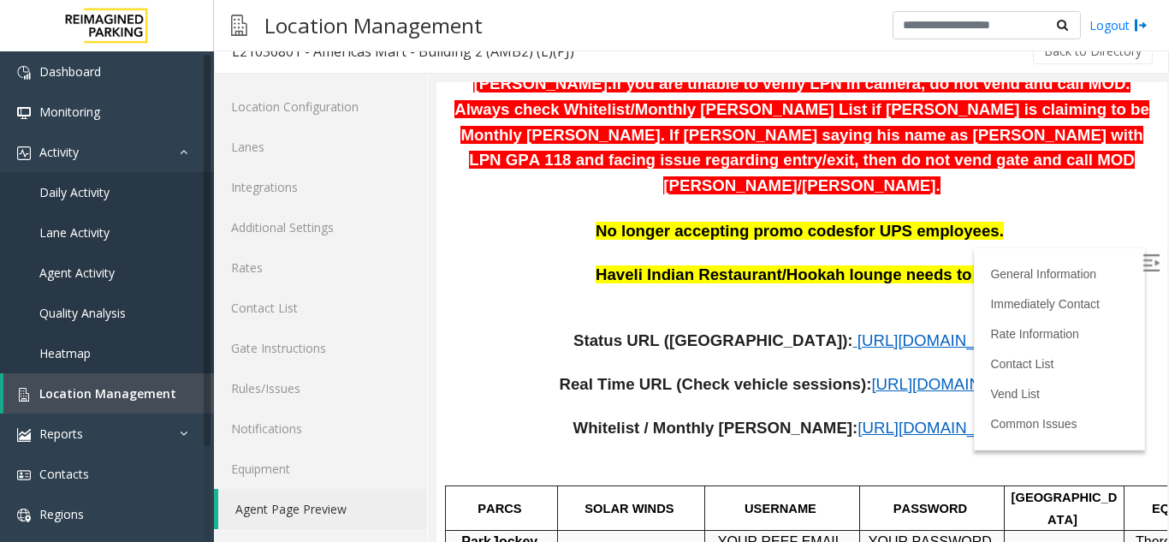
scroll to position [599, 0]
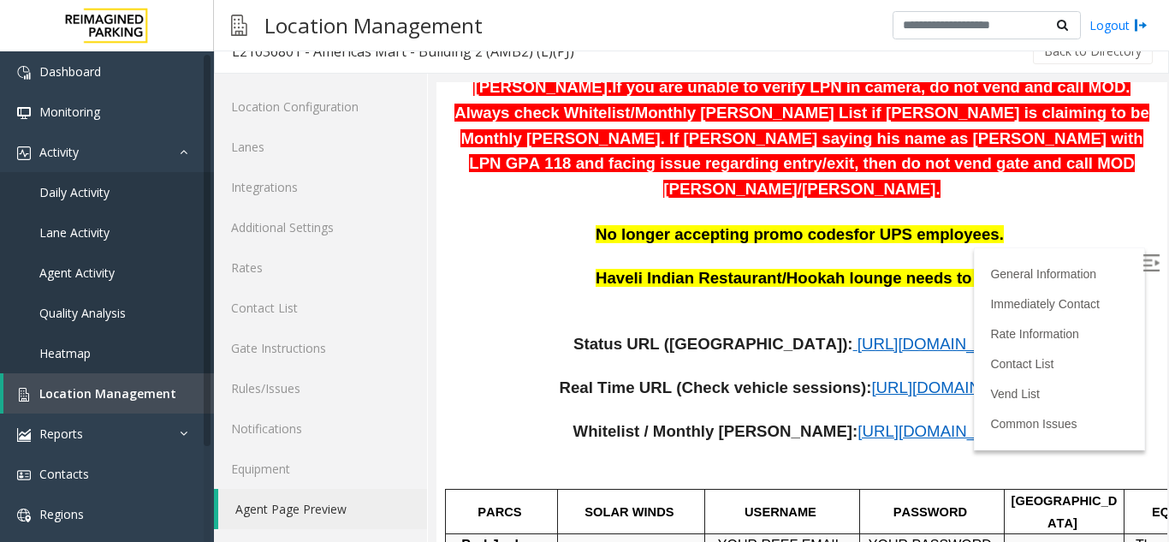
click at [857, 335] on span "[URL][DOMAIN_NAME]" at bounding box center [941, 344] width 169 height 18
click at [137, 379] on link "Location Management" at bounding box center [108, 393] width 210 height 40
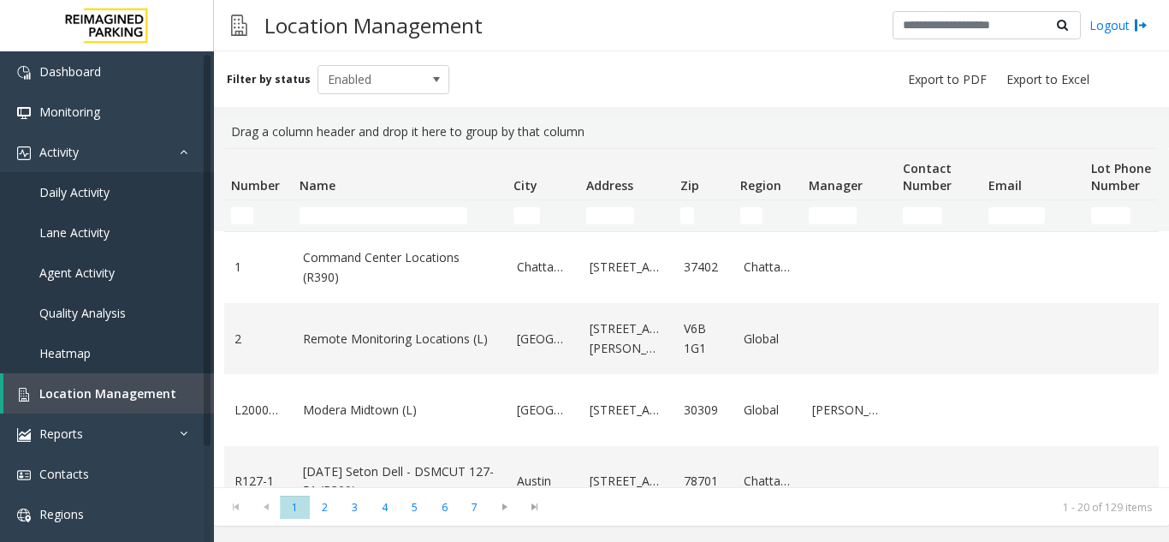
click at [694, 6] on div "Location Management Logout" at bounding box center [691, 25] width 955 height 51
click at [350, 219] on input "Name Filter" at bounding box center [383, 215] width 168 height 17
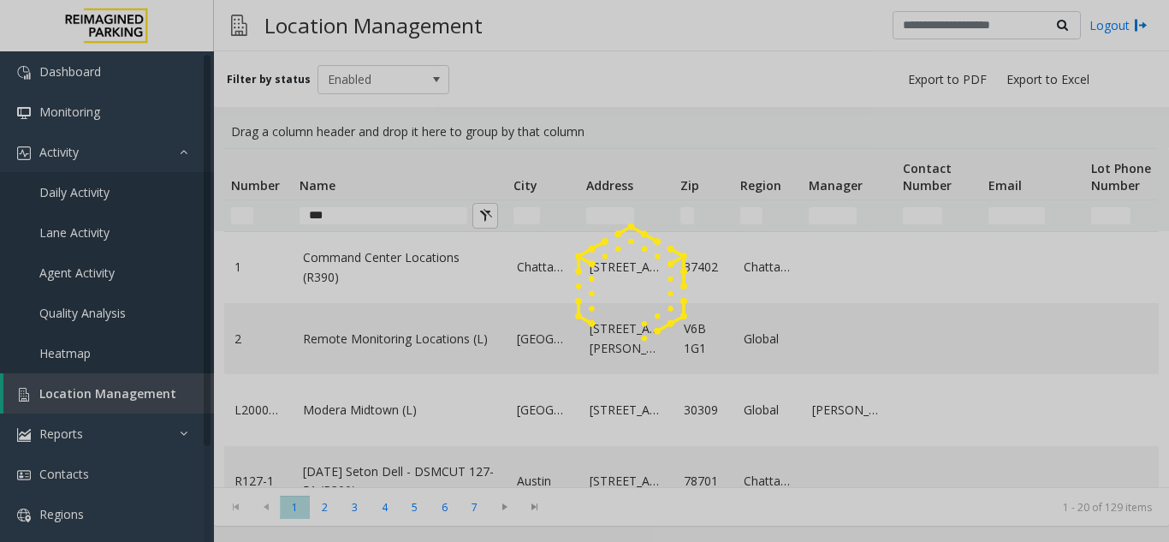
click at [417, 82] on div at bounding box center [584, 271] width 1169 height 542
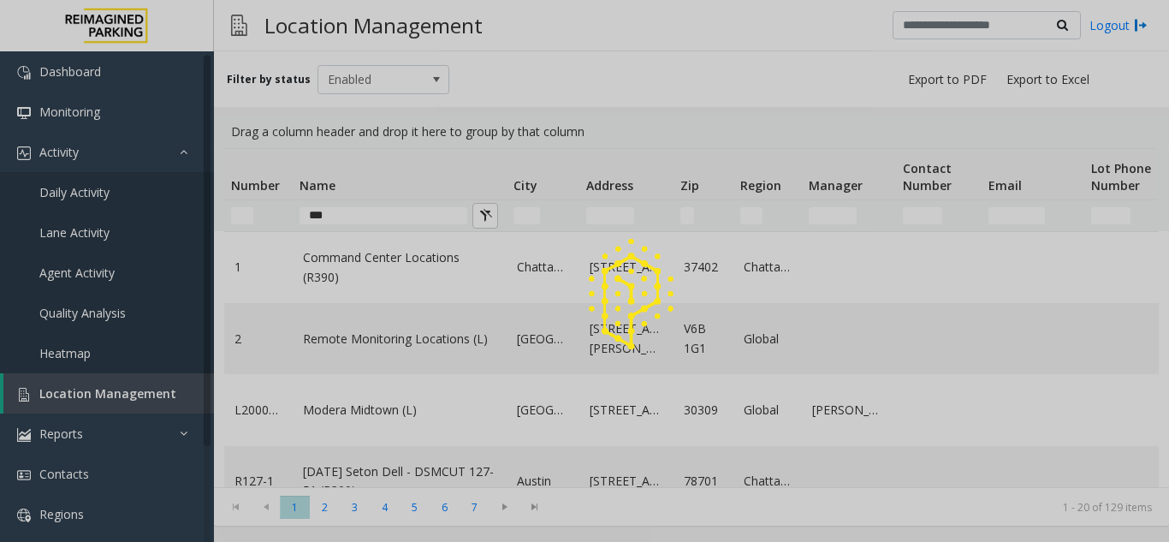
click at [386, 82] on div at bounding box center [584, 271] width 1169 height 542
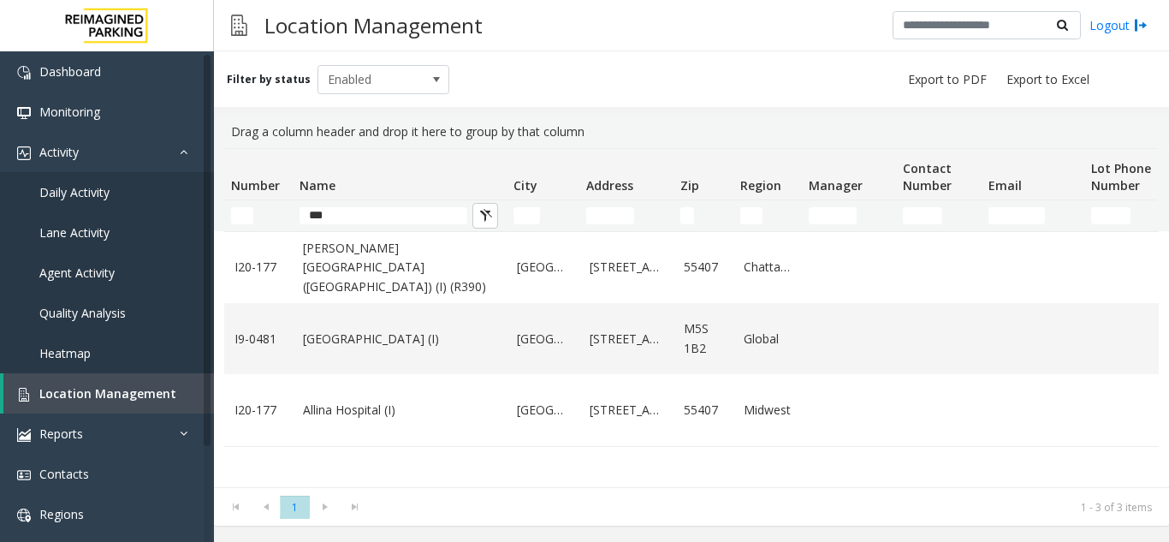
click at [430, 75] on span at bounding box center [437, 80] width 14 height 14
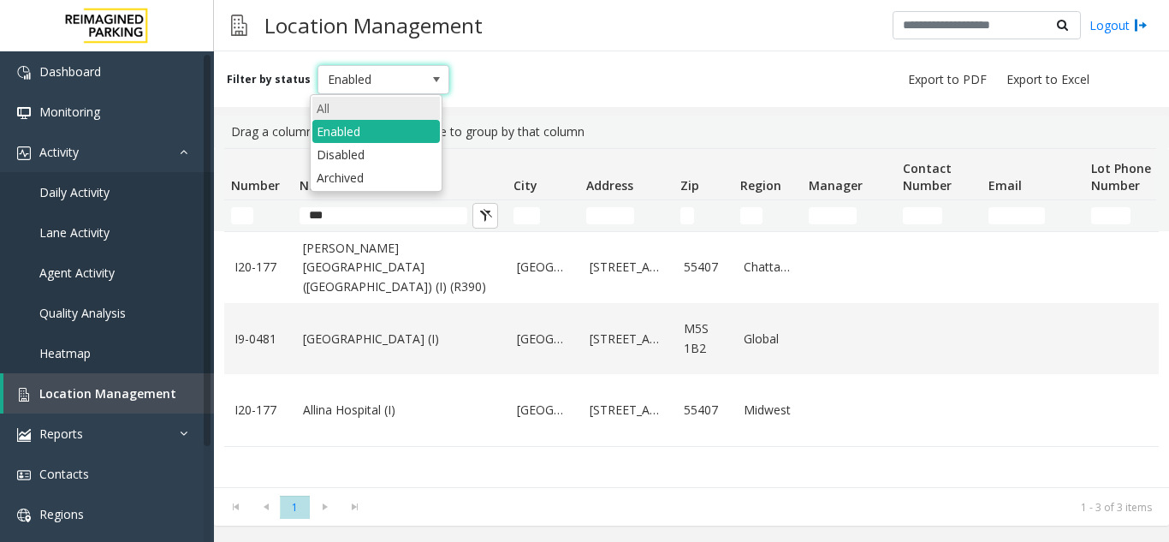
click at [400, 104] on li "All" at bounding box center [375, 108] width 127 height 23
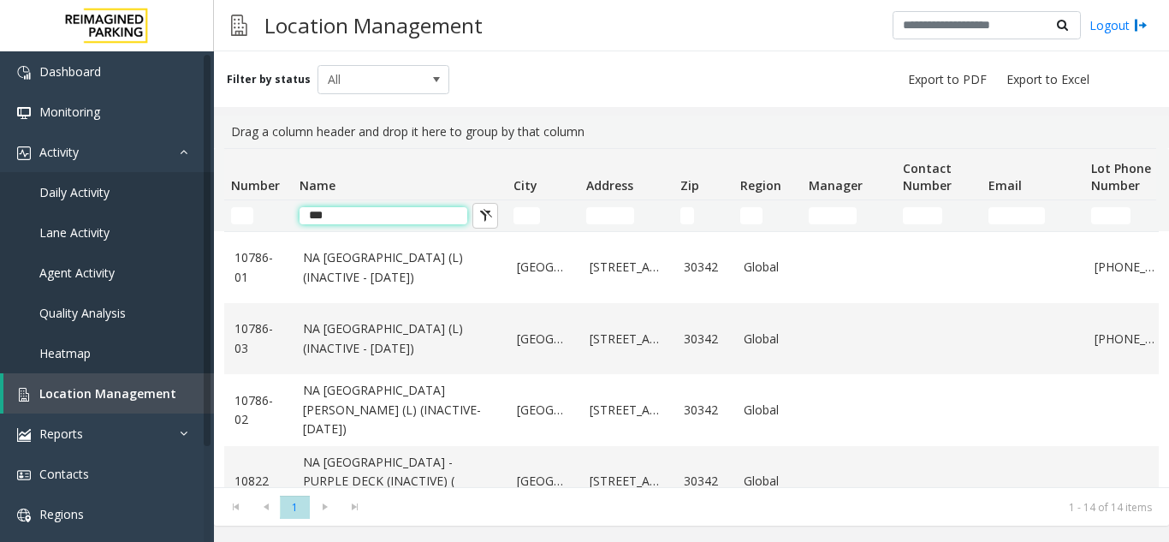
click at [370, 216] on input "***" at bounding box center [383, 215] width 168 height 17
type input "******"
click at [104, 407] on link "Location Management" at bounding box center [108, 393] width 210 height 40
